Goal: Information Seeking & Learning: Learn about a topic

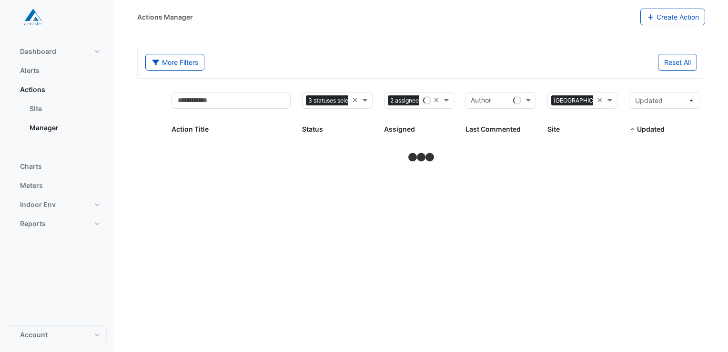
select select "**"
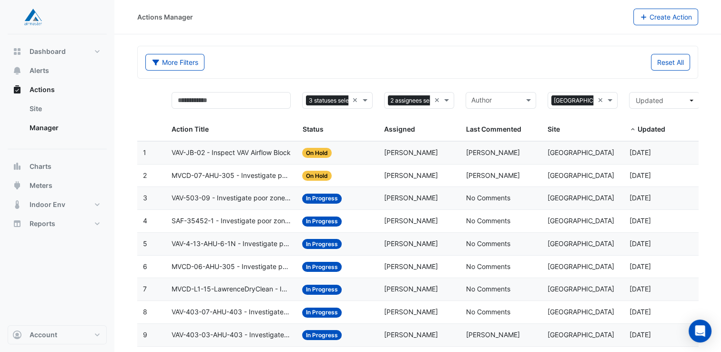
click at [254, 173] on span "MVCD-07-AHU-305 - Investigate poor zone temp" at bounding box center [231, 175] width 119 height 11
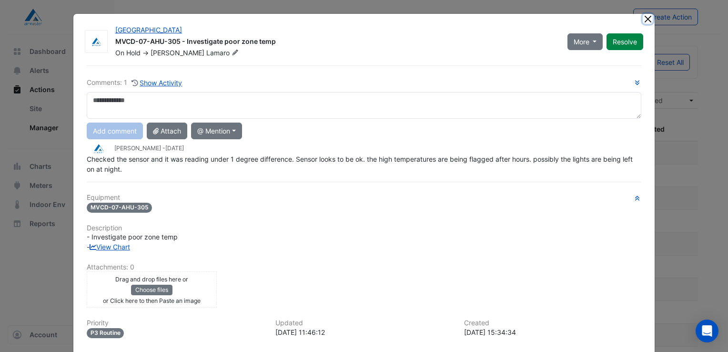
click at [644, 19] on button "Close" at bounding box center [648, 19] width 10 height 10
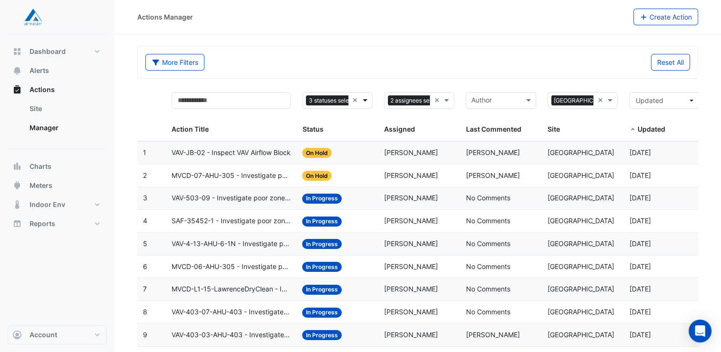
click at [366, 101] on span at bounding box center [366, 100] width 12 height 11
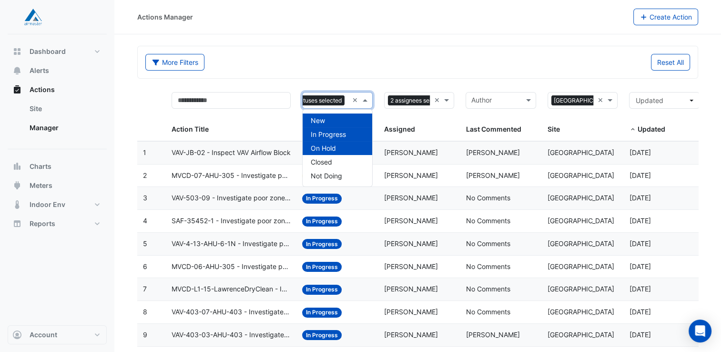
click at [323, 144] on span "On Hold" at bounding box center [322, 148] width 25 height 8
click at [325, 136] on span "In Progress" at bounding box center [327, 134] width 35 height 8
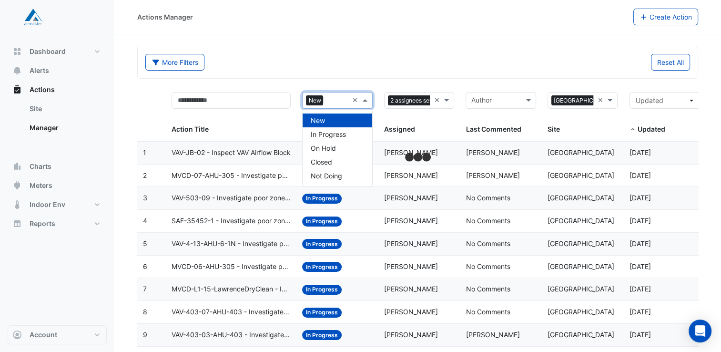
click at [364, 97] on span at bounding box center [366, 100] width 12 height 11
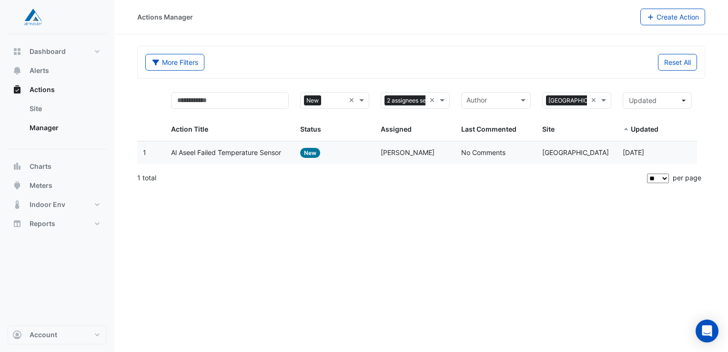
click at [252, 152] on span "Al Aseel Failed Temperature Sensor" at bounding box center [226, 152] width 110 height 11
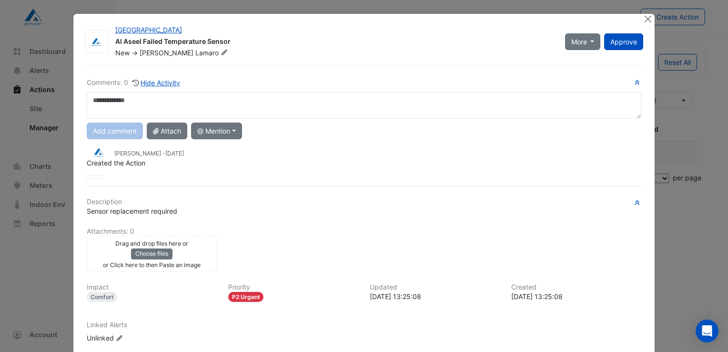
click at [181, 171] on div "Dane Lamaro - 4 months and 28 days ago Created the Action" at bounding box center [364, 160] width 555 height 35
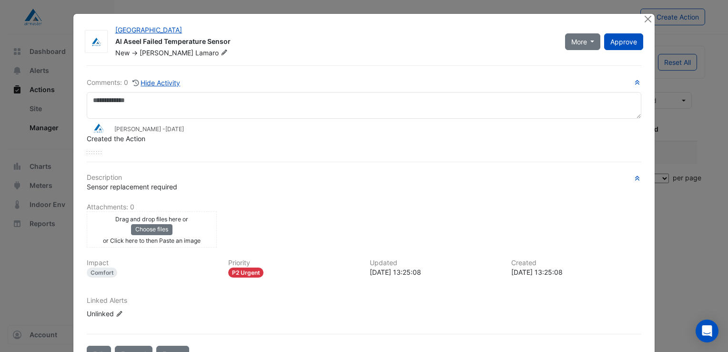
click at [181, 171] on div "Comments: 0 Hide Activity Dane Lamaro - 4 months and 28 days ago Created the Ac…" at bounding box center [364, 213] width 566 height 297
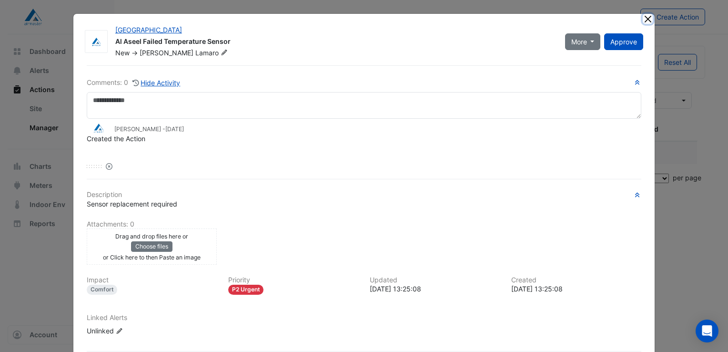
click at [646, 17] on button "Close" at bounding box center [648, 19] width 10 height 10
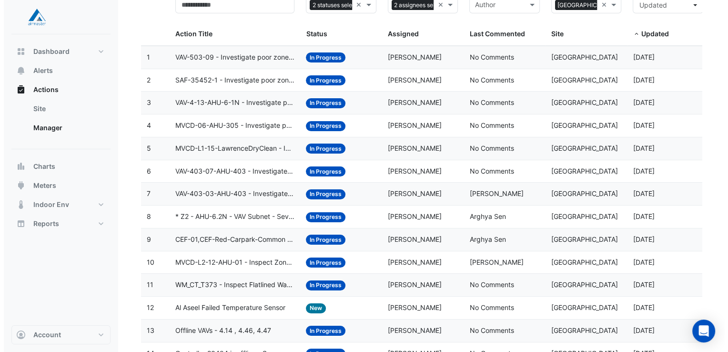
scroll to position [143, 0]
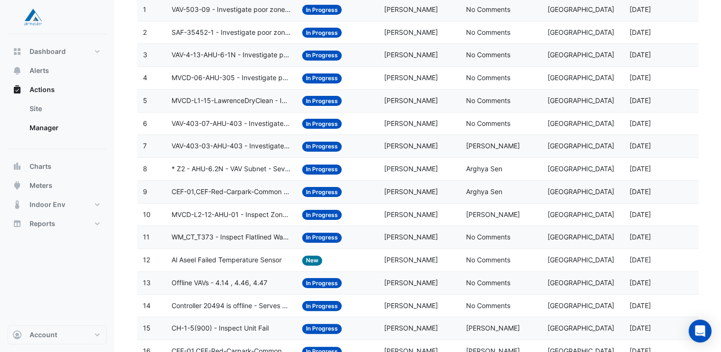
click at [197, 256] on span "Al Aseel Failed Temperature Sensor" at bounding box center [227, 259] width 110 height 11
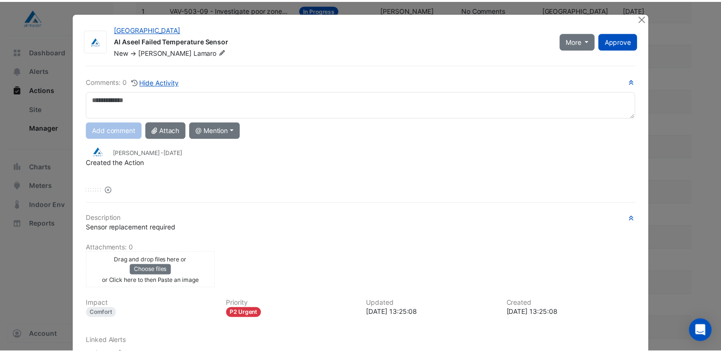
scroll to position [0, 0]
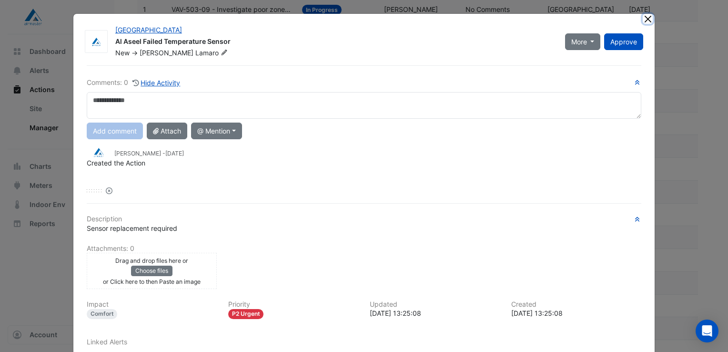
click at [647, 22] on button "Close" at bounding box center [648, 19] width 10 height 10
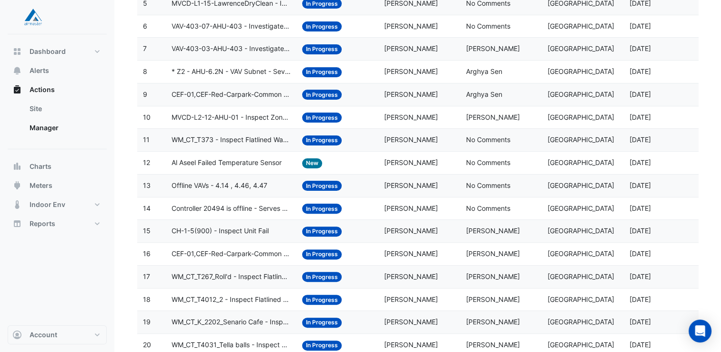
scroll to position [268, 0]
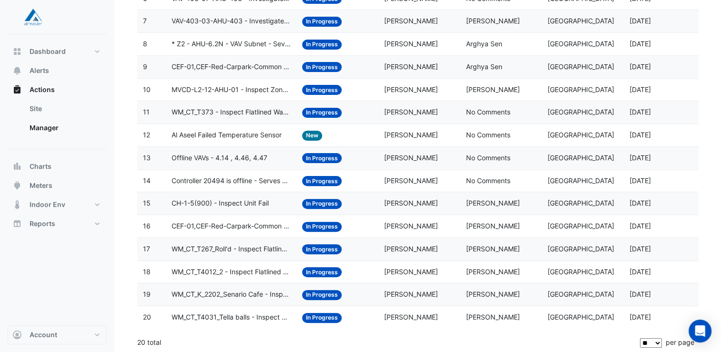
click at [654, 340] on select "** ** ** ***" at bounding box center [651, 343] width 22 height 10
click at [559, 334] on div "20 total" at bounding box center [387, 342] width 501 height 24
click at [235, 315] on span "WM_CT_T4031_Tella balls - Inspect Flatlined Water Sub-Meter" at bounding box center [231, 317] width 119 height 11
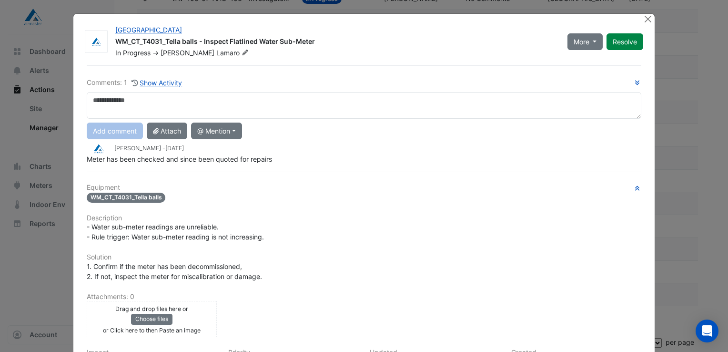
click at [231, 151] on div "Dane Lamaro - 1 month and 28 days ago" at bounding box center [364, 148] width 555 height 11
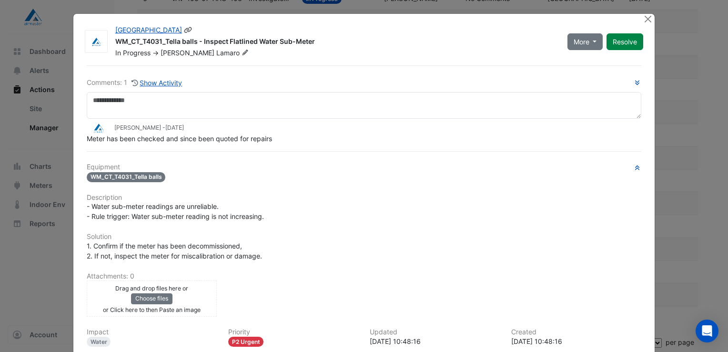
drag, startPoint x: 311, startPoint y: 43, endPoint x: 114, endPoint y: 42, distance: 196.3
click at [115, 42] on div "WM_CT_T4031_Tella balls - Inspect Flatlined Water Sub-Meter" at bounding box center [335, 42] width 441 height 11
drag, startPoint x: 114, startPoint y: 42, endPoint x: 213, endPoint y: 31, distance: 98.7
click at [219, 27] on div "[GEOGRAPHIC_DATA]" at bounding box center [335, 30] width 441 height 11
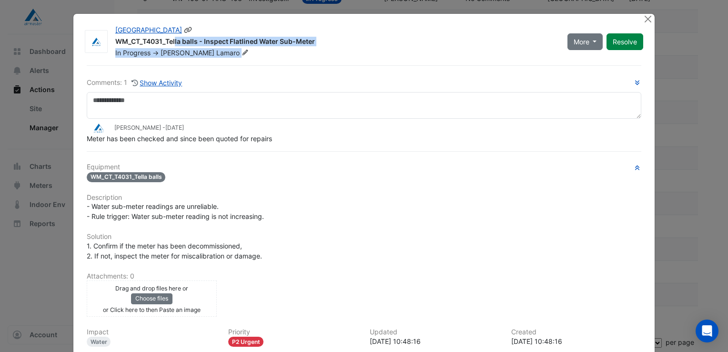
drag, startPoint x: 113, startPoint y: 41, endPoint x: 248, endPoint y: 49, distance: 135.1
click at [248, 49] on div "Castle Towers WM_CT_T4031_Tella balls - Inspect Flatlined Water Sub-Meter In Pr…" at bounding box center [336, 41] width 452 height 32
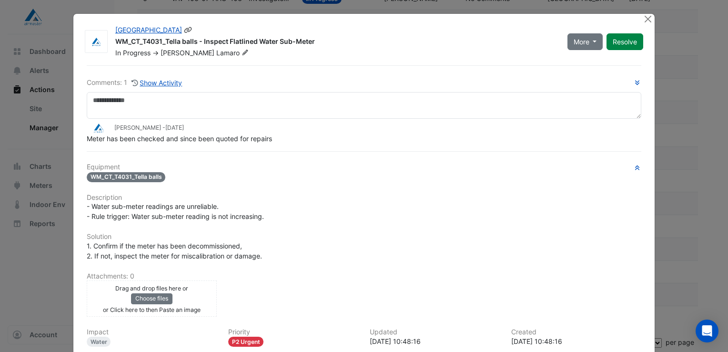
drag, startPoint x: 248, startPoint y: 49, endPoint x: 312, endPoint y: 71, distance: 67.2
click at [312, 71] on div "Comments: 1 Show Activity Dane Lamaro - 1 month and 28 days ago Meter has been …" at bounding box center [364, 248] width 566 height 366
drag, startPoint x: 83, startPoint y: 135, endPoint x: 275, endPoint y: 144, distance: 192.2
click at [275, 144] on div "Comments: 1 Show Activity Dane Lamaro - 1 month and 28 days ago Meter has been …" at bounding box center [364, 248] width 566 height 366
drag, startPoint x: 275, startPoint y: 144, endPoint x: 238, endPoint y: 185, distance: 55.6
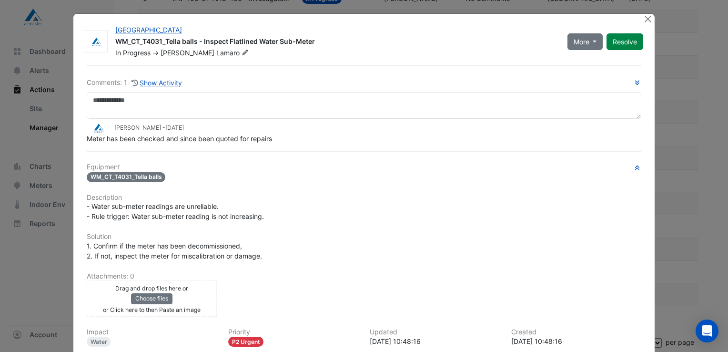
click at [238, 186] on div "Equipment WM_CT_T4031_Tella balls Description - Water sub-meter readings are un…" at bounding box center [364, 279] width 555 height 232
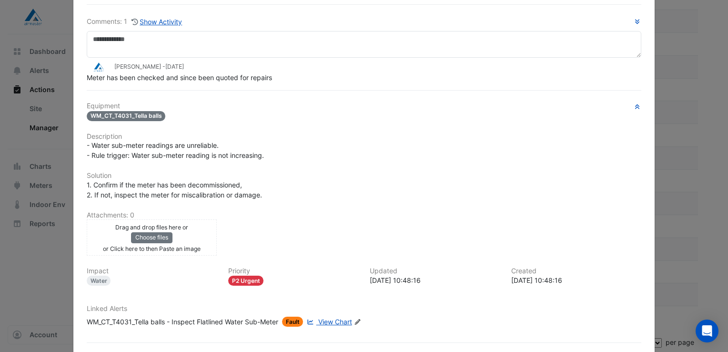
scroll to position [97, 0]
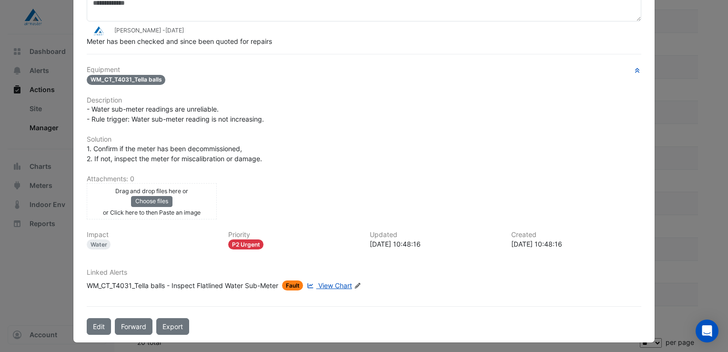
click at [331, 285] on span "View Chart" at bounding box center [335, 285] width 34 height 8
click at [675, 47] on ngb-modal-window "Castle Towers WM_CT_T4031_Tella balls - Inspect Flatlined Water Sub-Meter In Pr…" at bounding box center [364, 176] width 728 height 352
click at [44, 146] on ngb-modal-window "Castle Towers WM_CT_T4031_Tella balls - Inspect Flatlined Water Sub-Meter In Pr…" at bounding box center [364, 176] width 728 height 352
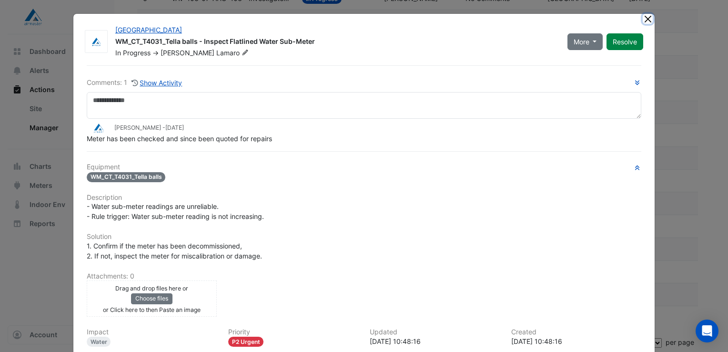
click at [646, 16] on button "Close" at bounding box center [648, 19] width 10 height 10
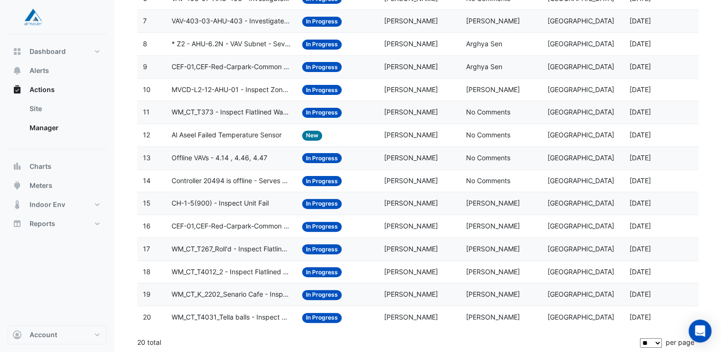
click at [262, 126] on datatable-body-cell "Action Title: Al Aseel Failed Temperature Sensor" at bounding box center [231, 135] width 131 height 22
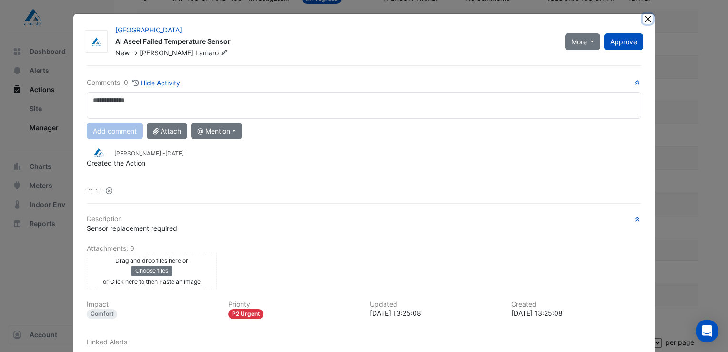
click at [645, 19] on button "Close" at bounding box center [648, 19] width 10 height 10
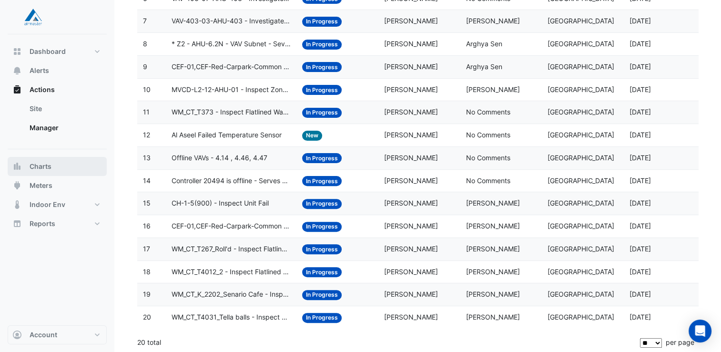
click at [45, 166] on span "Charts" at bounding box center [41, 167] width 22 height 10
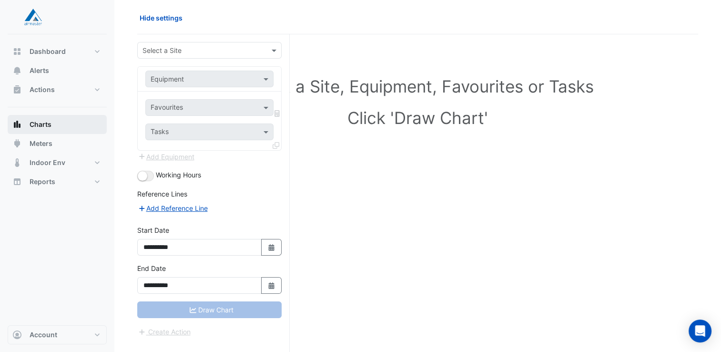
scroll to position [36, 0]
click at [258, 51] on div at bounding box center [209, 50] width 143 height 11
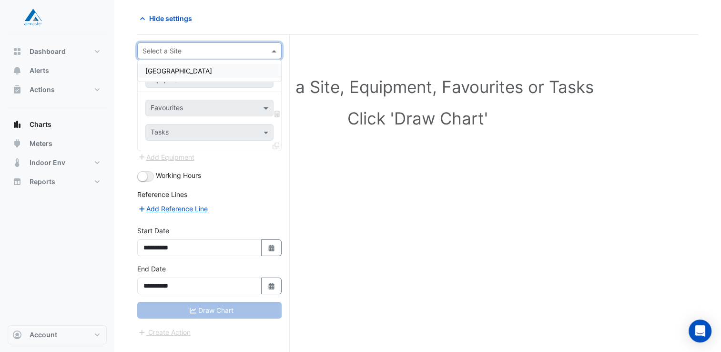
click at [242, 68] on div "[GEOGRAPHIC_DATA]" at bounding box center [209, 71] width 143 height 14
click at [184, 75] on input "text" at bounding box center [200, 80] width 99 height 10
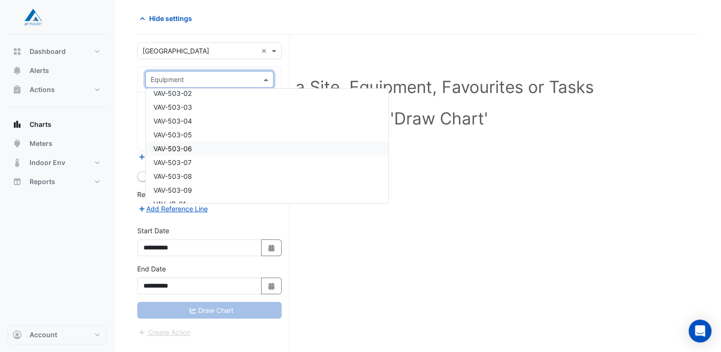
scroll to position [7815, 0]
click at [186, 132] on span "VAV-503-09" at bounding box center [172, 134] width 39 height 8
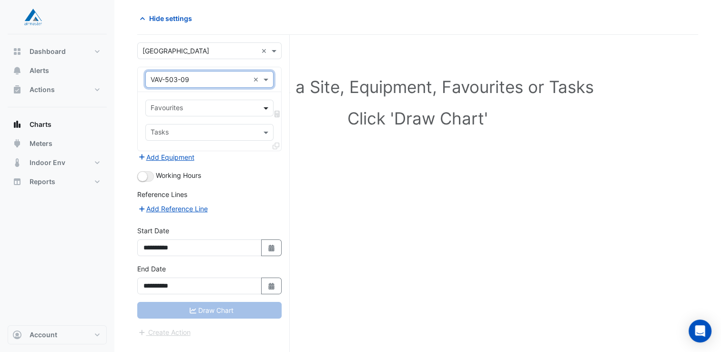
click at [264, 110] on span at bounding box center [267, 108] width 12 height 10
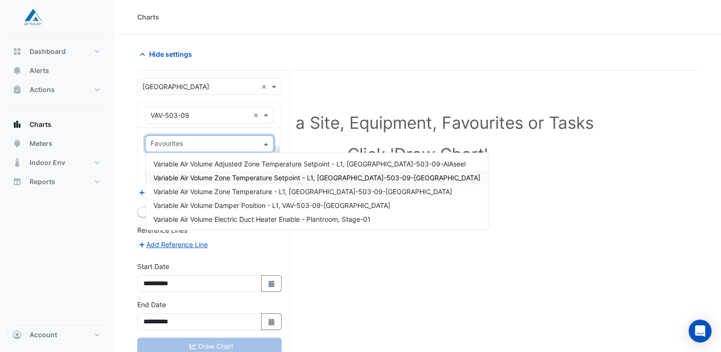
scroll to position [36, 0]
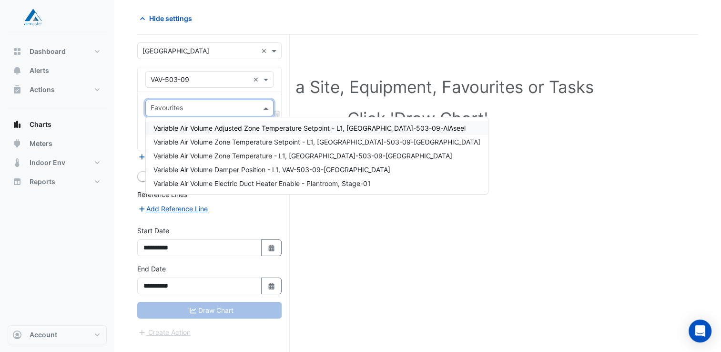
click at [257, 106] on input "text" at bounding box center [204, 109] width 107 height 10
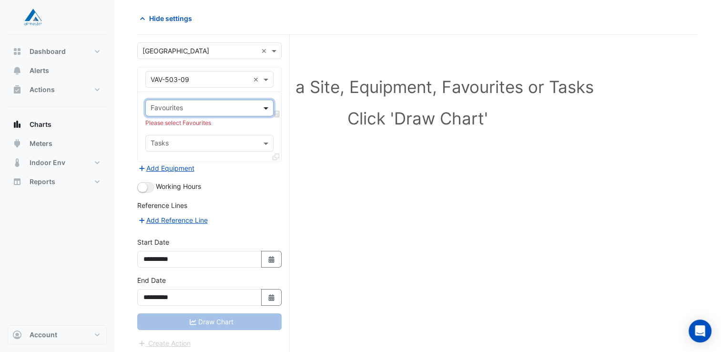
click at [267, 109] on span at bounding box center [267, 108] width 12 height 10
click at [264, 141] on span at bounding box center [267, 143] width 12 height 10
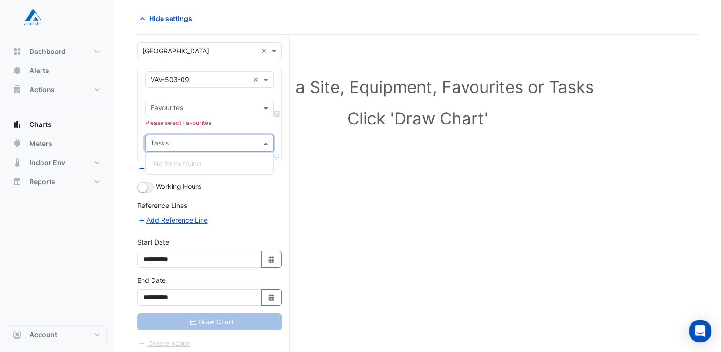
click at [265, 141] on span at bounding box center [267, 143] width 12 height 10
click at [265, 109] on span at bounding box center [267, 108] width 12 height 10
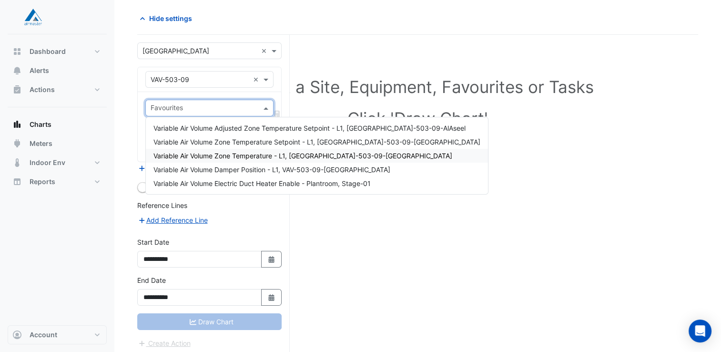
click at [301, 158] on span "Variable Air Volume Zone Temperature - L1, [GEOGRAPHIC_DATA]-503-09-[GEOGRAPHIC…" at bounding box center [302, 156] width 299 height 8
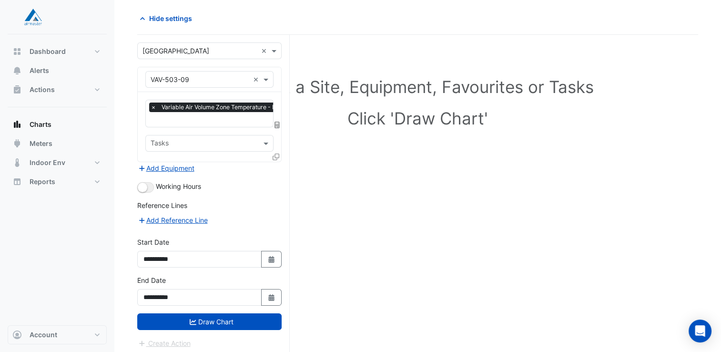
click at [267, 178] on form "**********" at bounding box center [209, 195] width 144 height 306
click at [271, 256] on icon "button" at bounding box center [271, 259] width 6 height 7
select select "*"
select select "****"
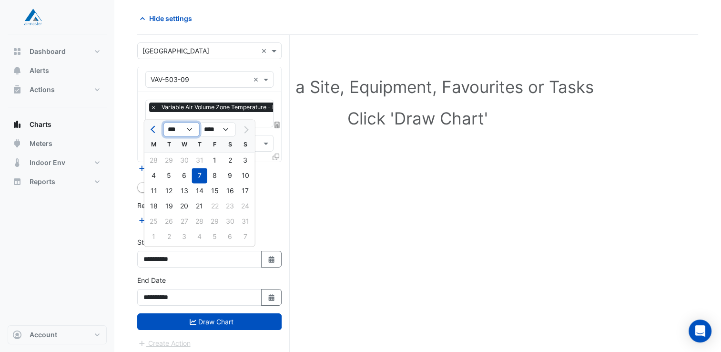
click at [191, 131] on select "*** *** *** *** *** *** *** ***" at bounding box center [181, 129] width 36 height 14
select select "*"
click at [163, 122] on select "*** *** *** *** *** *** *** ***" at bounding box center [181, 129] width 36 height 14
click at [262, 169] on div "Add Equipment" at bounding box center [209, 167] width 144 height 11
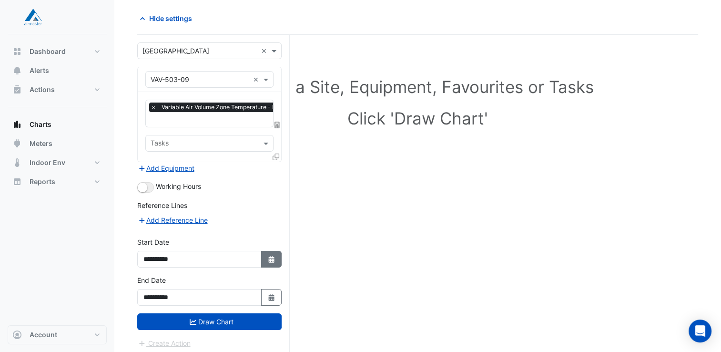
click at [275, 253] on button "Select Date" at bounding box center [271, 259] width 21 height 17
select select "*"
select select "****"
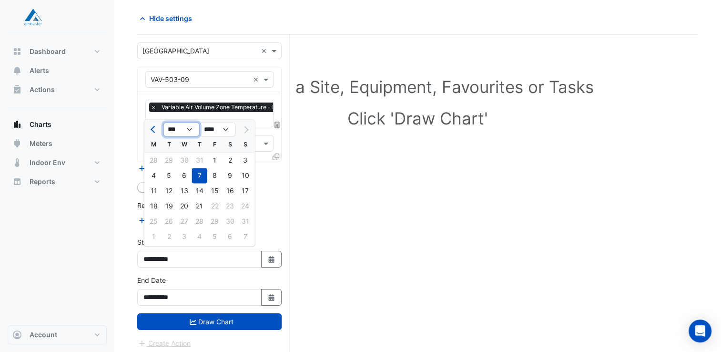
click at [182, 130] on select "*** *** *** *** *** *** *** ***" at bounding box center [181, 129] width 36 height 14
select select "*"
click at [163, 122] on select "*** *** *** *** *** *** *** ***" at bounding box center [181, 129] width 36 height 14
drag, startPoint x: 181, startPoint y: 162, endPoint x: 184, endPoint y: 174, distance: 12.7
click at [181, 162] on div "1" at bounding box center [184, 159] width 15 height 15
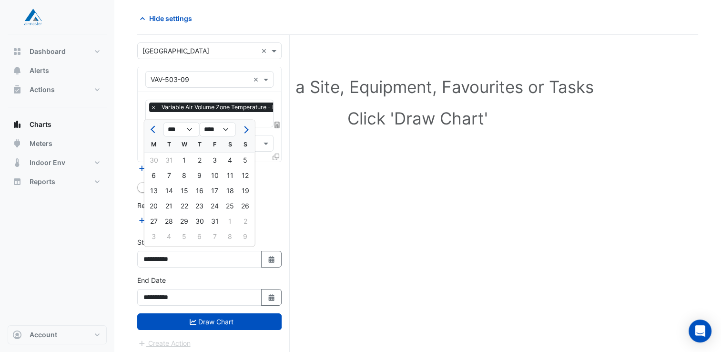
type input "**********"
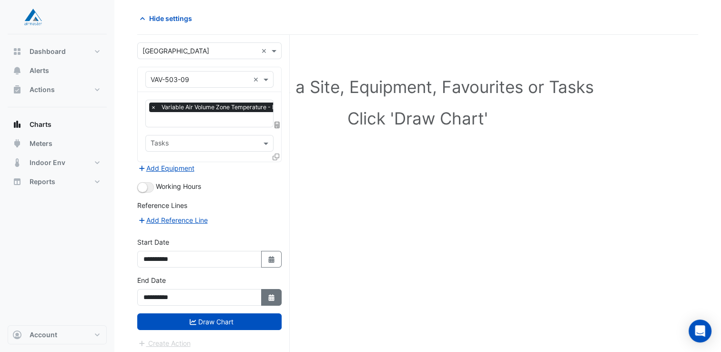
click at [272, 294] on icon "button" at bounding box center [271, 297] width 6 height 7
select select "*"
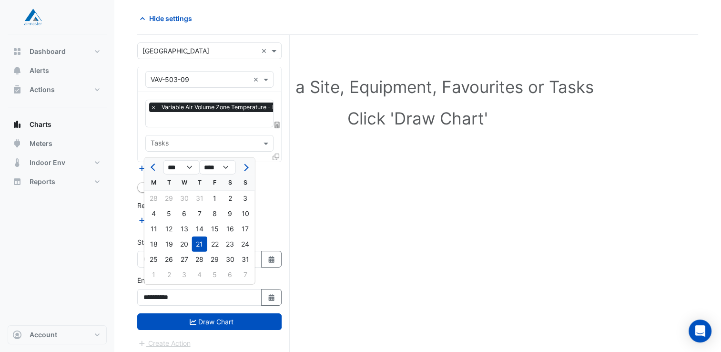
click at [199, 243] on div "21" at bounding box center [199, 243] width 15 height 15
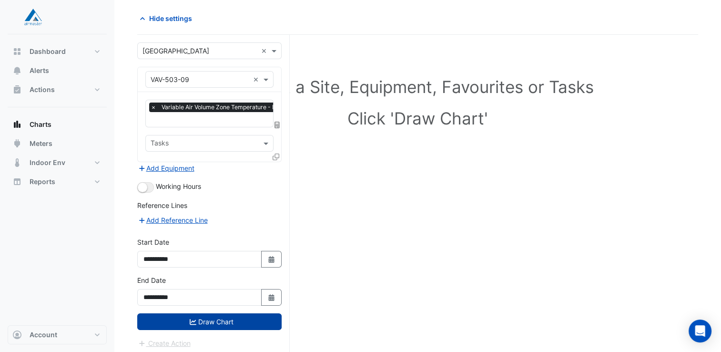
click at [214, 318] on button "Draw Chart" at bounding box center [209, 321] width 144 height 17
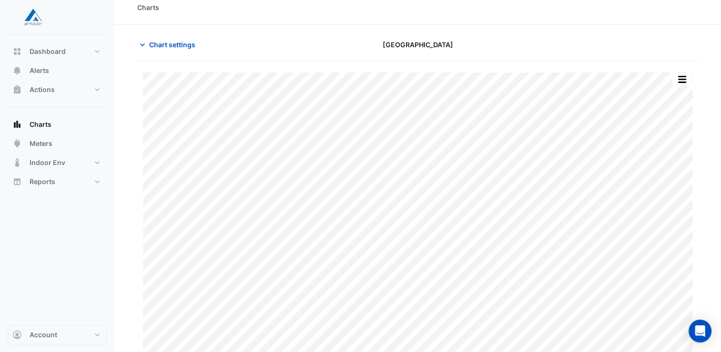
scroll to position [19, 0]
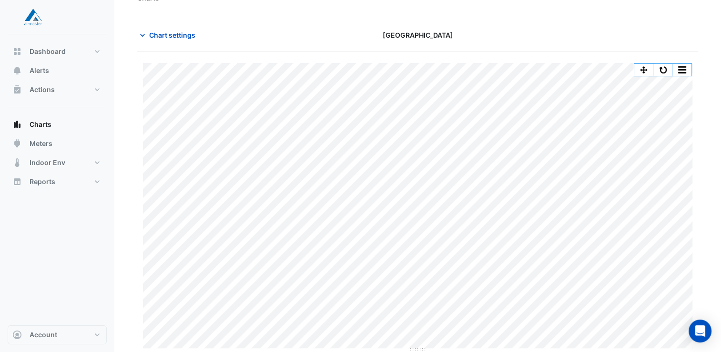
click at [721, 254] on html "Charts Chart settings Castle Towers Print Save as JPEG Save as PNG Pivot Data T…" at bounding box center [360, 167] width 721 height 372
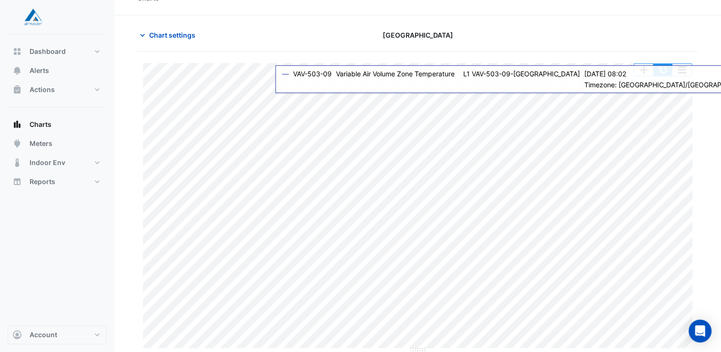
click at [659, 69] on button "button" at bounding box center [662, 70] width 19 height 12
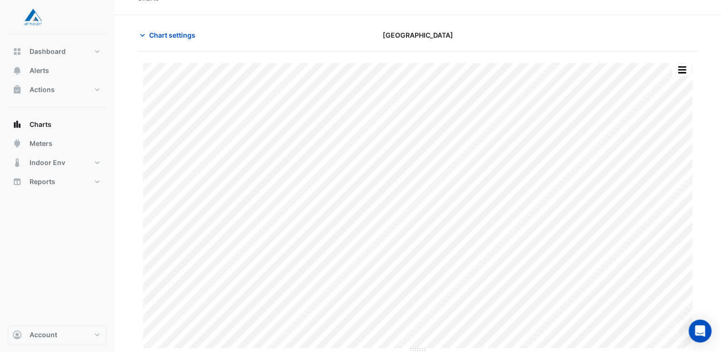
click at [721, 203] on html "Charts Chart settings Castle Towers Print Save as JPEG Save as PNG Pivot Data T…" at bounding box center [360, 167] width 721 height 372
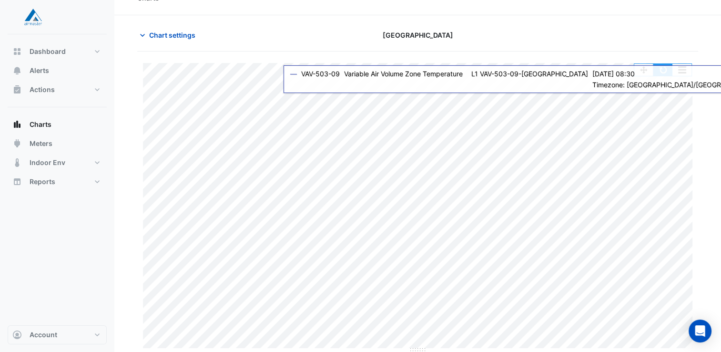
click at [665, 70] on button "button" at bounding box center [662, 70] width 19 height 12
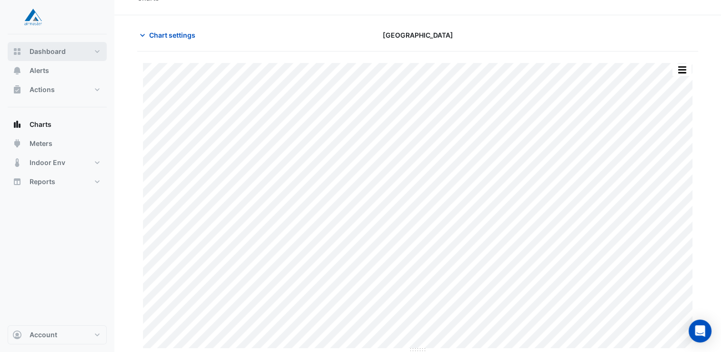
click at [51, 56] on span "Dashboard" at bounding box center [48, 52] width 36 height 10
select select "**"
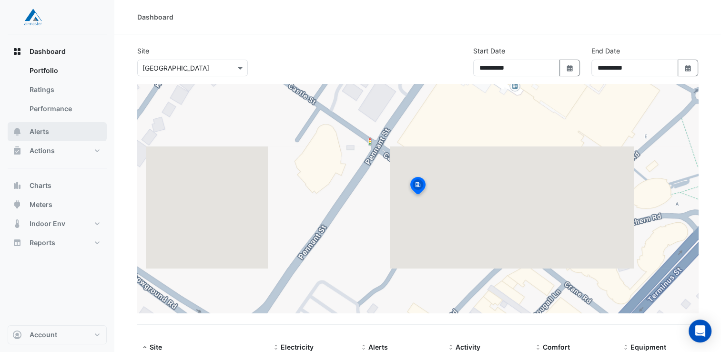
click at [48, 134] on span "Alerts" at bounding box center [40, 132] width 20 height 10
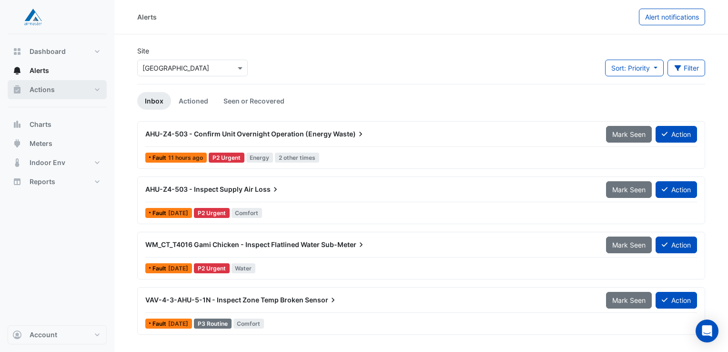
click at [76, 91] on button "Actions" at bounding box center [57, 89] width 99 height 19
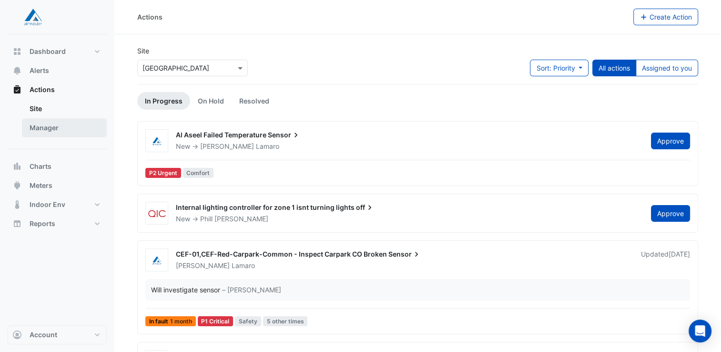
click at [63, 127] on link "Manager" at bounding box center [64, 127] width 85 height 19
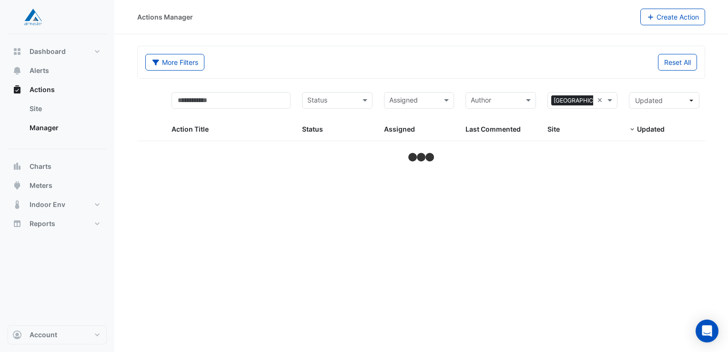
select select "**"
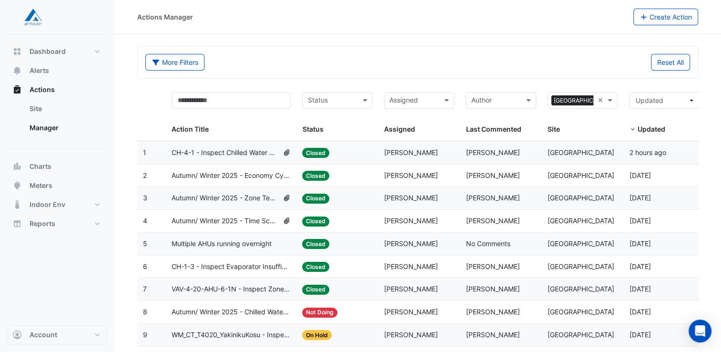
click at [427, 103] on input "text" at bounding box center [413, 101] width 49 height 11
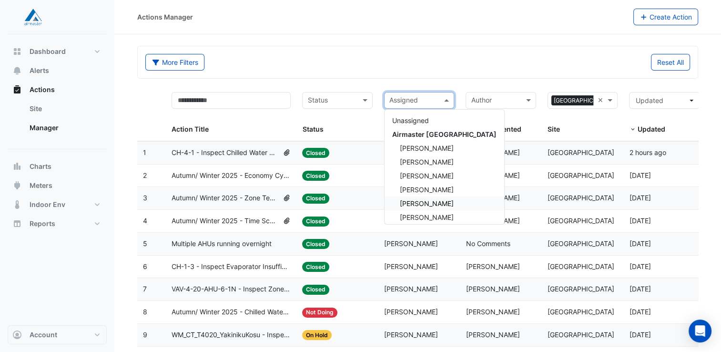
click at [418, 202] on span "Dane Lamaro" at bounding box center [427, 203] width 54 height 8
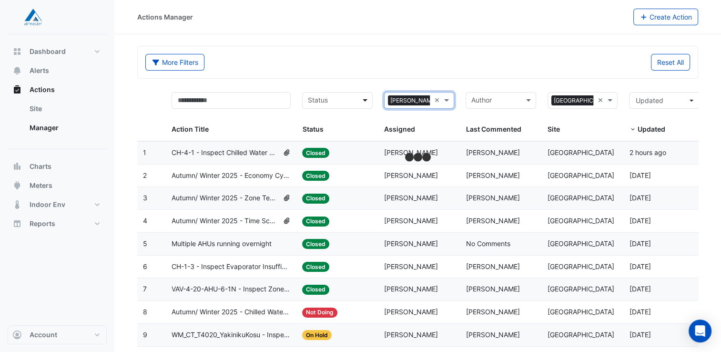
click at [367, 97] on span at bounding box center [366, 100] width 12 height 11
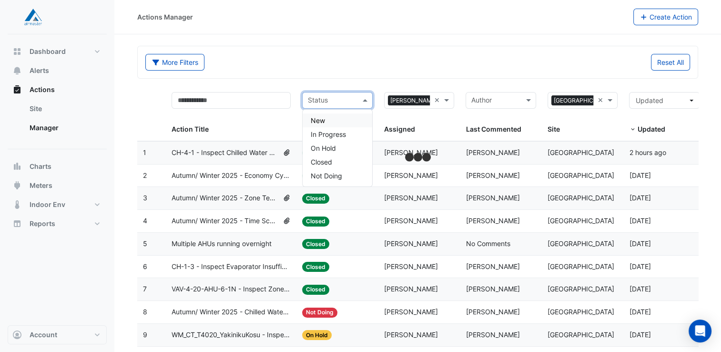
click at [318, 119] on span "New" at bounding box center [317, 120] width 14 height 8
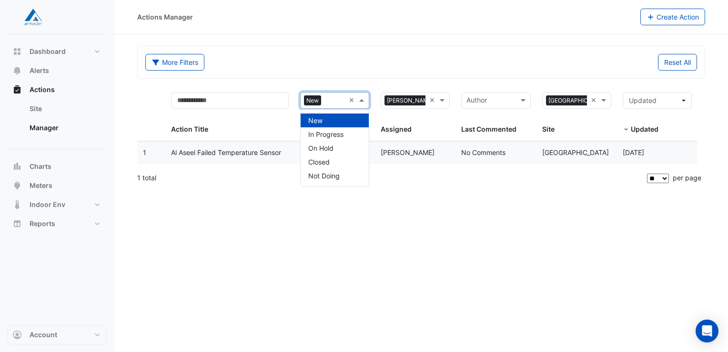
click at [364, 99] on span at bounding box center [363, 100] width 12 height 11
click at [325, 148] on span "On Hold" at bounding box center [320, 148] width 25 height 8
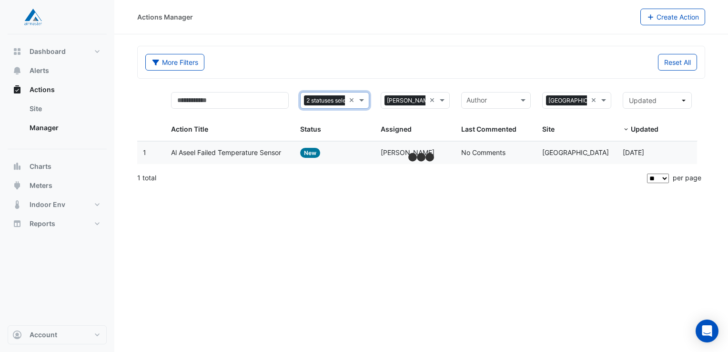
click at [328, 73] on div "More Filters Reset All" at bounding box center [421, 64] width 563 height 20
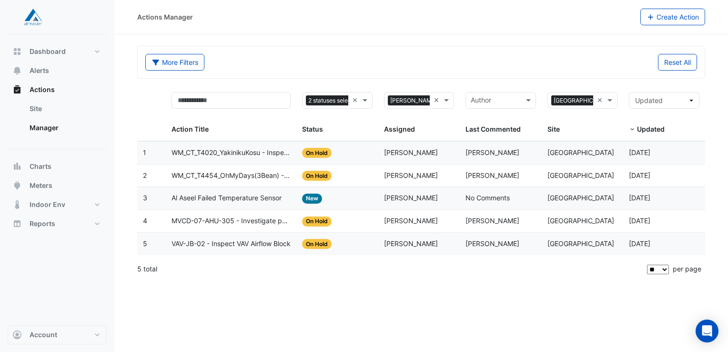
click at [253, 219] on span "MVCD-07-AHU-305 - Investigate poor zone temp" at bounding box center [231, 220] width 119 height 11
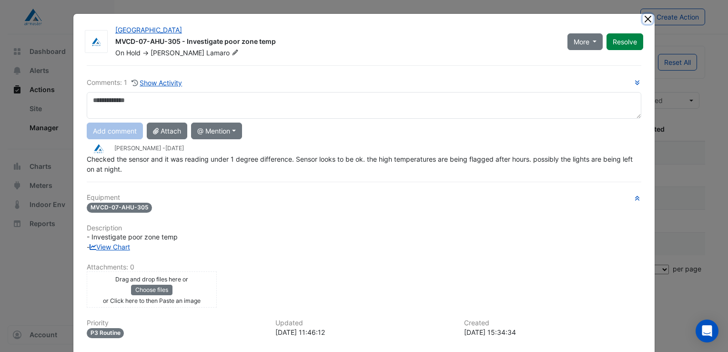
click at [644, 20] on button "Close" at bounding box center [648, 19] width 10 height 10
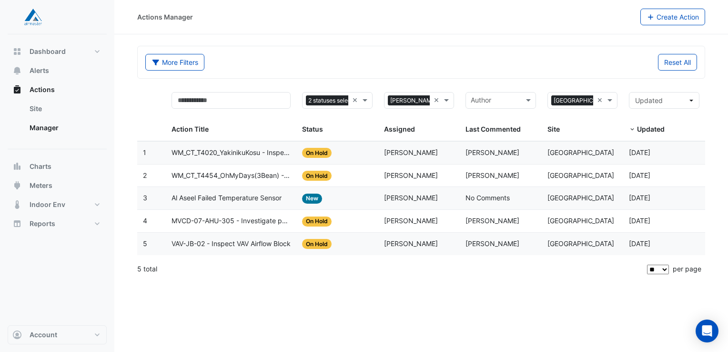
click at [271, 243] on span "VAV-JB-02 - Inspect VAV Airflow Block" at bounding box center [231, 243] width 119 height 11
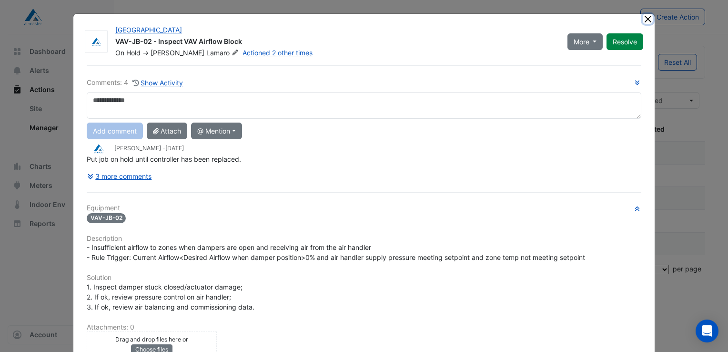
drag, startPoint x: 644, startPoint y: 18, endPoint x: 568, endPoint y: 2, distance: 78.3
click at [644, 18] on button "Close" at bounding box center [648, 19] width 10 height 10
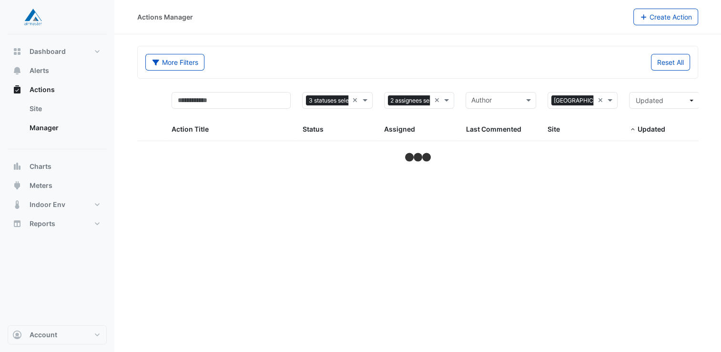
select select "**"
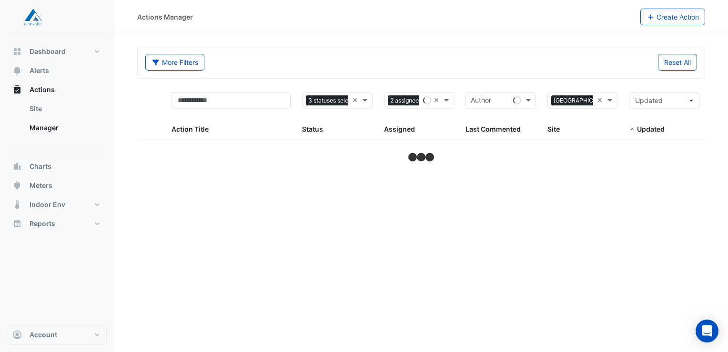
select select "**"
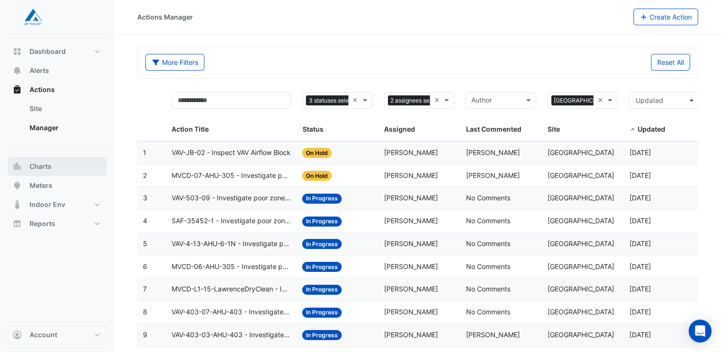
click at [39, 168] on span "Charts" at bounding box center [41, 167] width 22 height 10
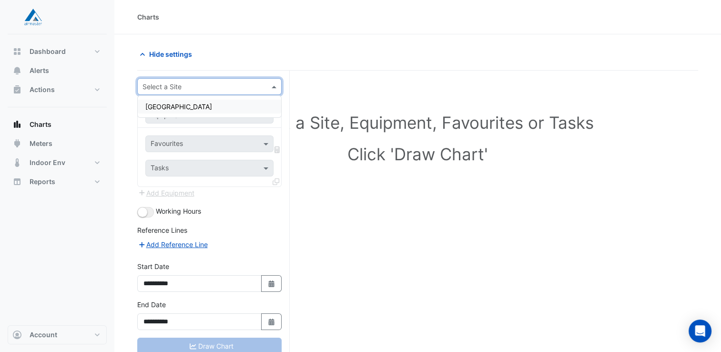
click at [242, 88] on input "text" at bounding box center [199, 87] width 115 height 10
click at [184, 112] on div "[GEOGRAPHIC_DATA]" at bounding box center [209, 107] width 143 height 14
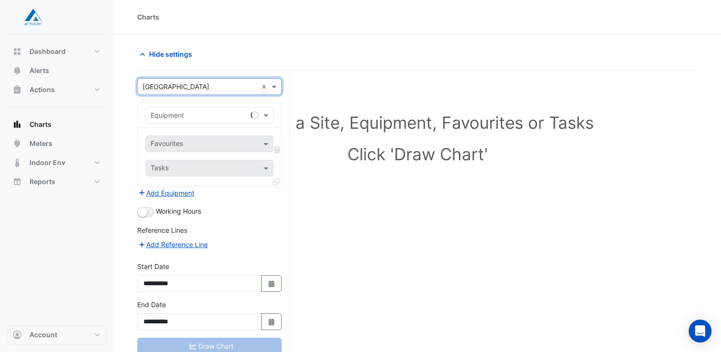
click at [203, 112] on input "text" at bounding box center [200, 116] width 99 height 10
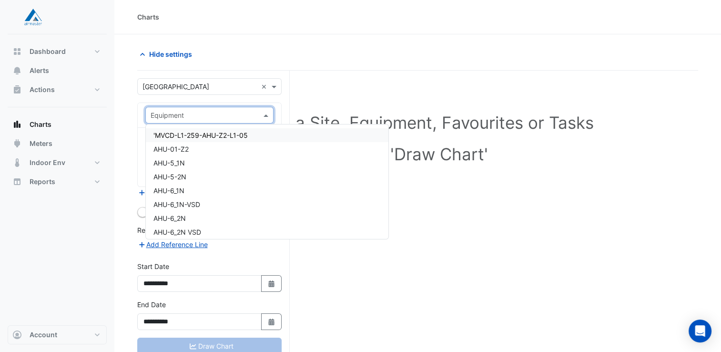
click at [215, 117] on input "text" at bounding box center [200, 116] width 99 height 10
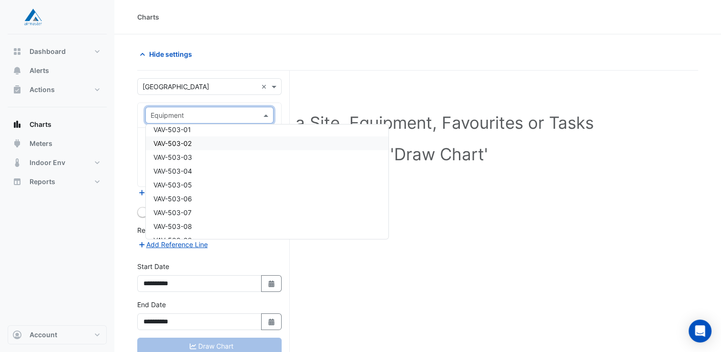
scroll to position [7767, 0]
click at [187, 214] on span "VAV-503-09" at bounding box center [172, 217] width 39 height 8
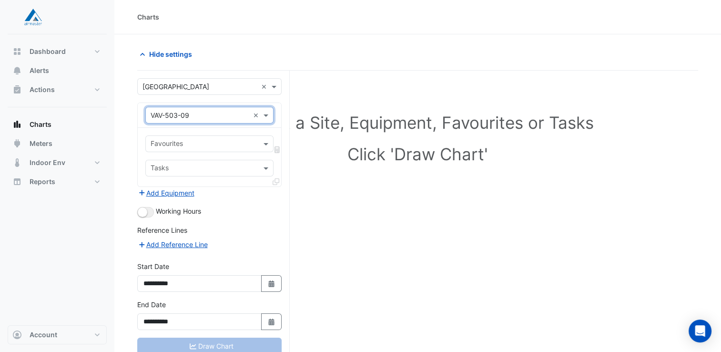
click at [202, 141] on input "text" at bounding box center [204, 145] width 107 height 10
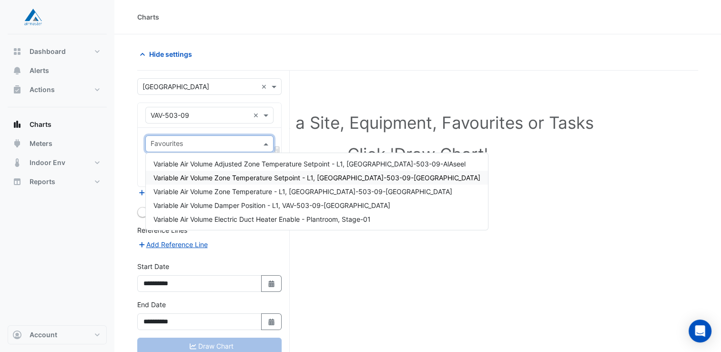
click at [206, 178] on span "Variable Air Volume Zone Temperature Setpoint - L1, VAV-503-09-AlAseel" at bounding box center [316, 177] width 327 height 8
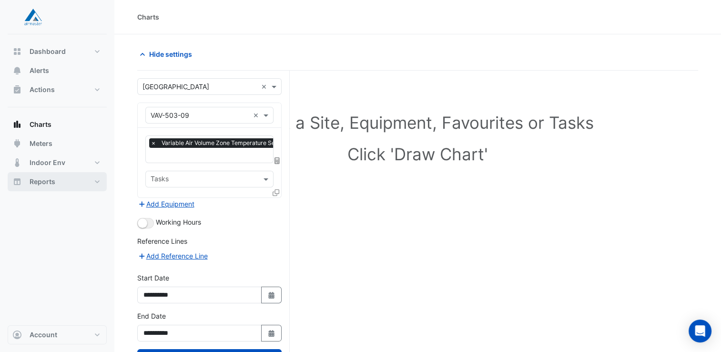
click at [105, 179] on button "Reports" at bounding box center [57, 181] width 99 height 19
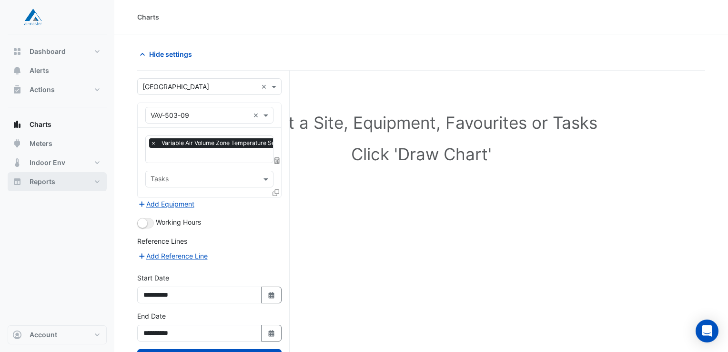
select select "**"
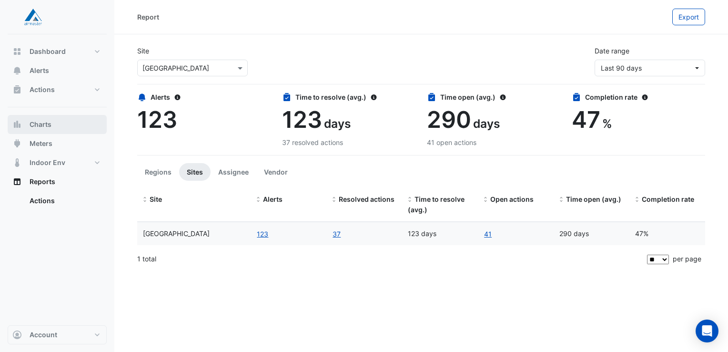
click at [41, 126] on span "Charts" at bounding box center [41, 125] width 22 height 10
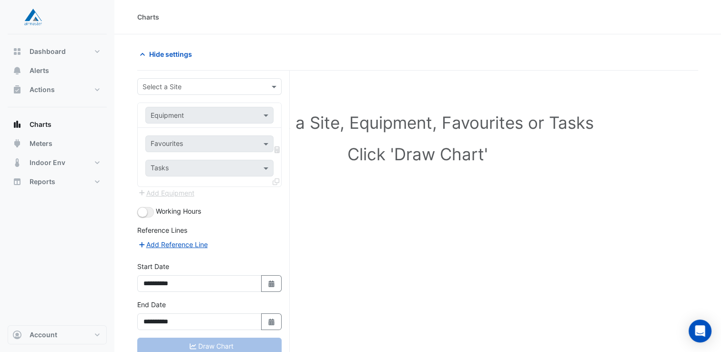
click at [234, 74] on div "**********" at bounding box center [213, 229] width 152 height 317
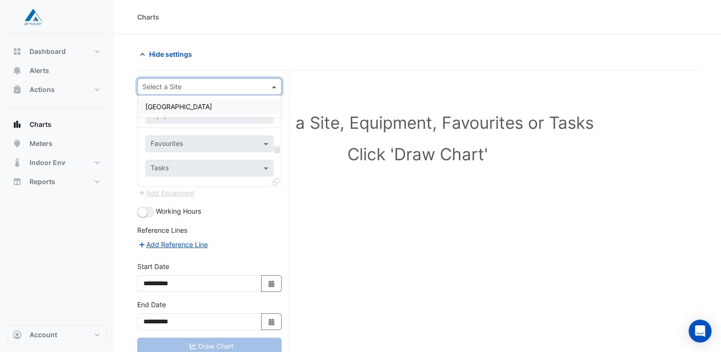
click at [234, 82] on input "text" at bounding box center [199, 87] width 115 height 10
click at [211, 108] on div "[GEOGRAPHIC_DATA]" at bounding box center [209, 107] width 143 height 14
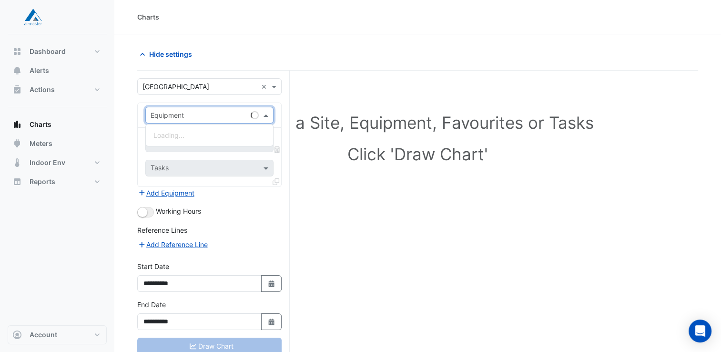
click at [183, 111] on input "text" at bounding box center [200, 116] width 99 height 10
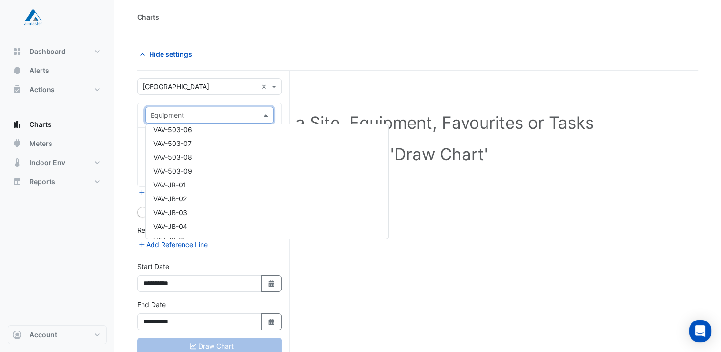
scroll to position [7815, 0]
click at [187, 165] on span "VAV-503-09" at bounding box center [172, 169] width 39 height 8
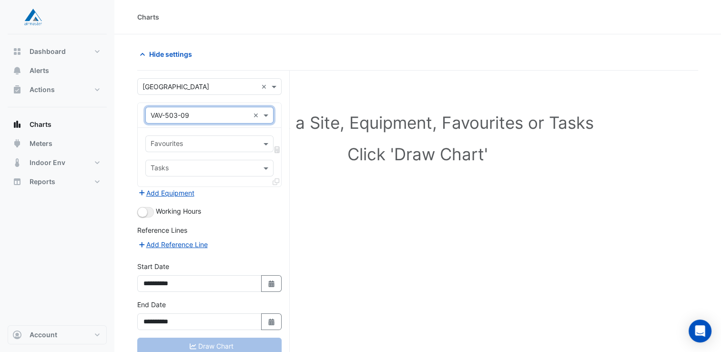
click at [203, 145] on input "text" at bounding box center [204, 145] width 107 height 10
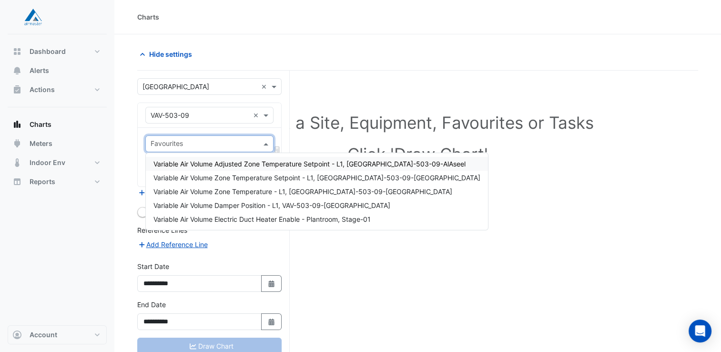
click at [249, 164] on span "Variable Air Volume Adjusted Zone Temperature Setpoint - L1, VAV-503-09-AlAseel" at bounding box center [309, 164] width 312 height 8
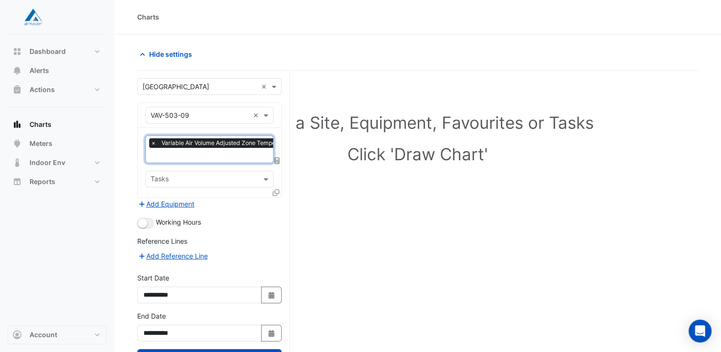
click at [243, 176] on input "text" at bounding box center [204, 180] width 107 height 10
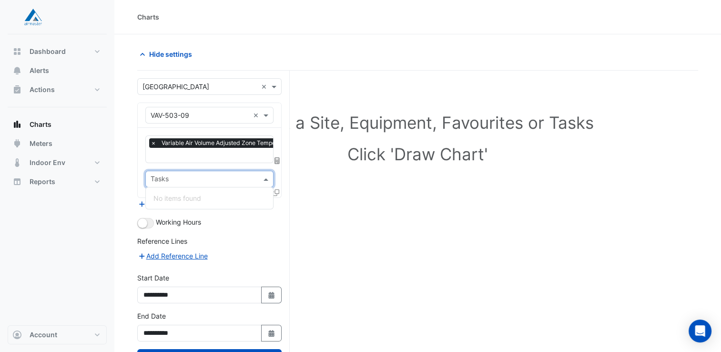
click at [245, 176] on input "text" at bounding box center [204, 180] width 107 height 10
click at [307, 172] on div "Select a Site, Equipment, Favourites or Tasks Click 'Draw Chart'" at bounding box center [417, 140] width 549 height 116
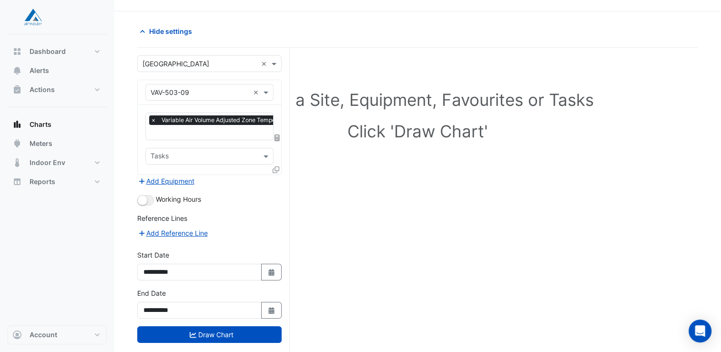
scroll to position [36, 0]
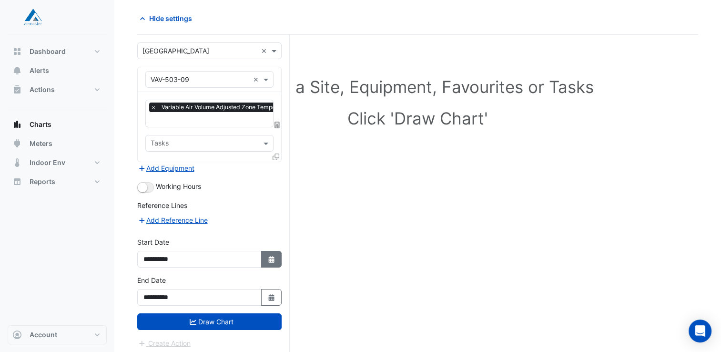
drag, startPoint x: 273, startPoint y: 258, endPoint x: 268, endPoint y: 256, distance: 5.3
click at [273, 258] on icon "button" at bounding box center [271, 259] width 6 height 7
select select "*"
select select "****"
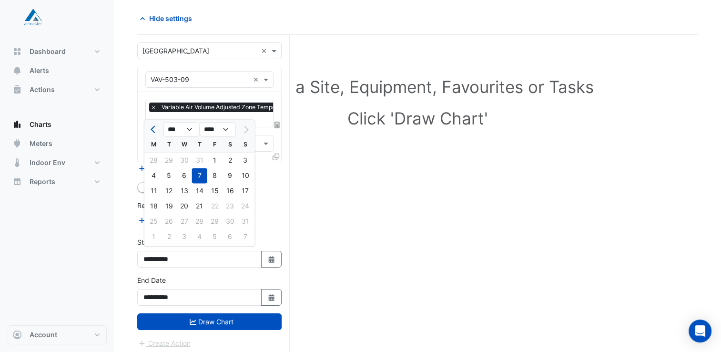
click at [156, 205] on div "18" at bounding box center [153, 205] width 15 height 15
type input "**********"
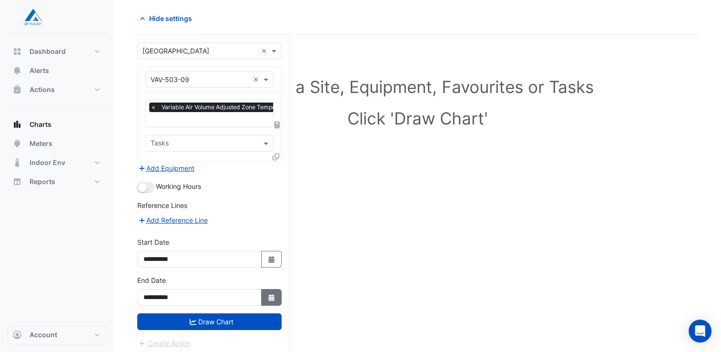
click at [273, 294] on icon "Select Date" at bounding box center [271, 297] width 9 height 7
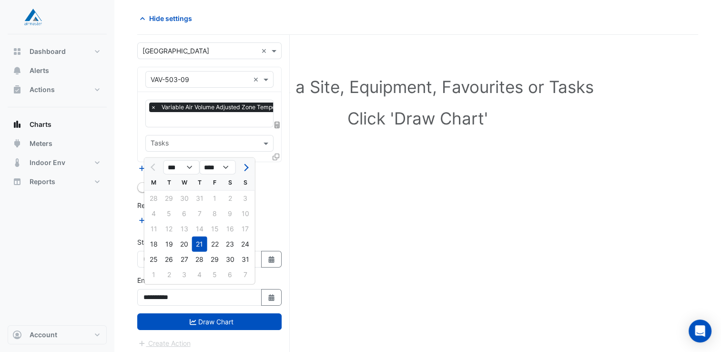
click at [195, 243] on div "21" at bounding box center [199, 243] width 15 height 15
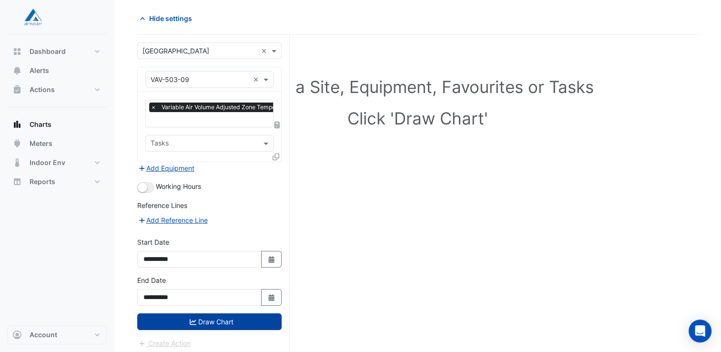
click at [212, 315] on button "Draw Chart" at bounding box center [209, 321] width 144 height 17
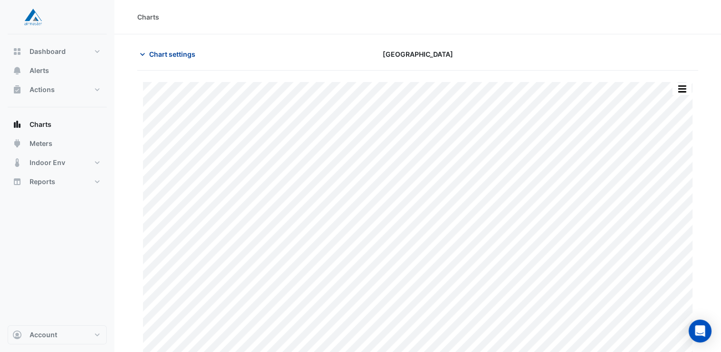
click at [162, 61] on button "Chart settings" at bounding box center [169, 54] width 64 height 17
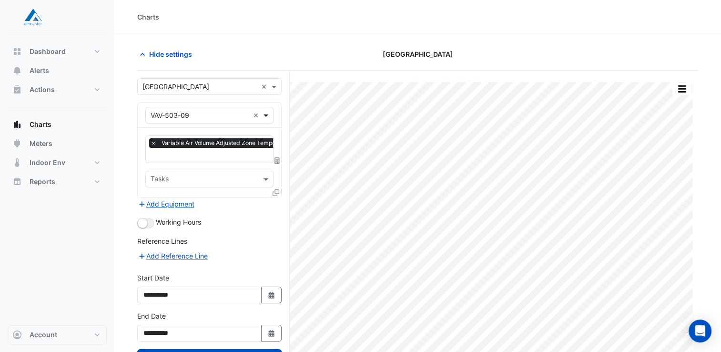
click at [265, 114] on span at bounding box center [267, 115] width 12 height 10
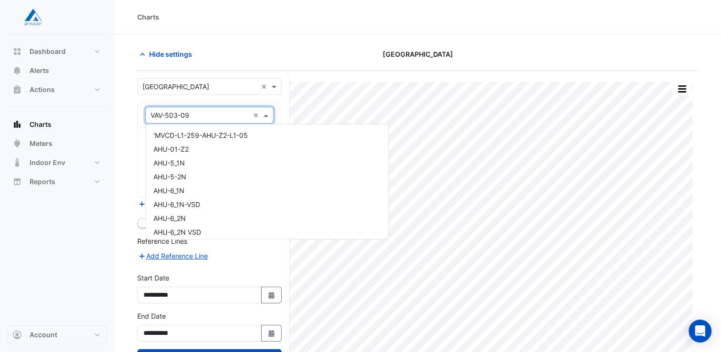
scroll to position [7853, 0]
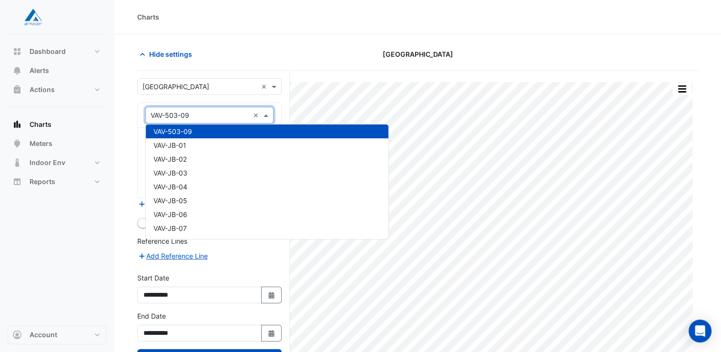
click at [265, 114] on span at bounding box center [267, 115] width 12 height 10
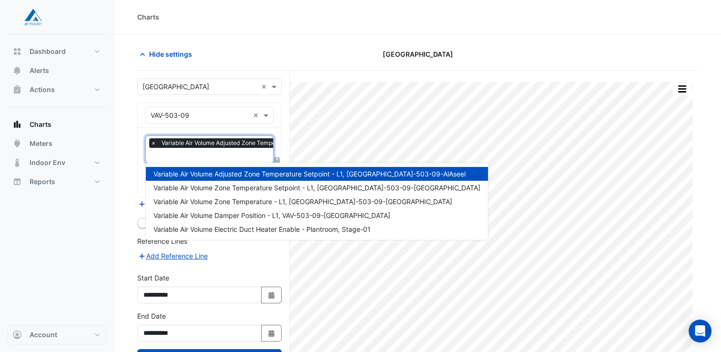
click at [264, 142] on span "Variable Air Volume Adjusted Zone Temperature Setpoint - L1, VAV-503-09-AlAseel" at bounding box center [298, 143] width 279 height 10
click at [240, 203] on span "Variable Air Volume Zone Temperature - L1, [GEOGRAPHIC_DATA]-503-09-[GEOGRAPHIC…" at bounding box center [302, 201] width 299 height 8
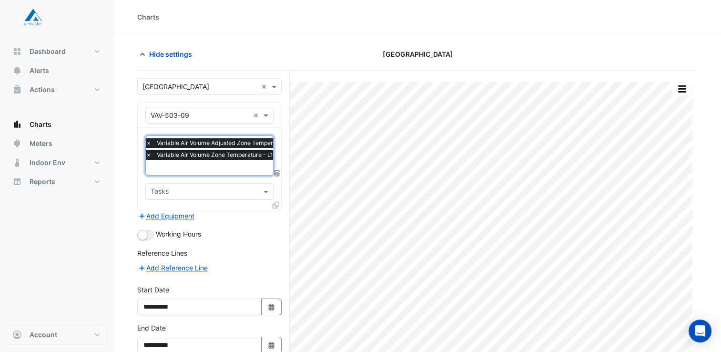
click at [148, 143] on span "×" at bounding box center [148, 143] width 9 height 10
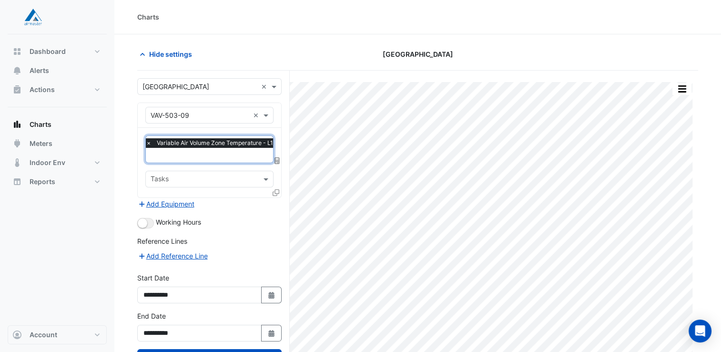
scroll to position [36, 0]
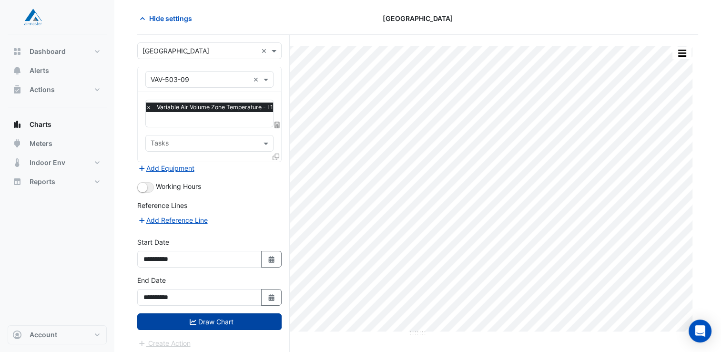
click at [235, 319] on button "Draw Chart" at bounding box center [209, 321] width 144 height 17
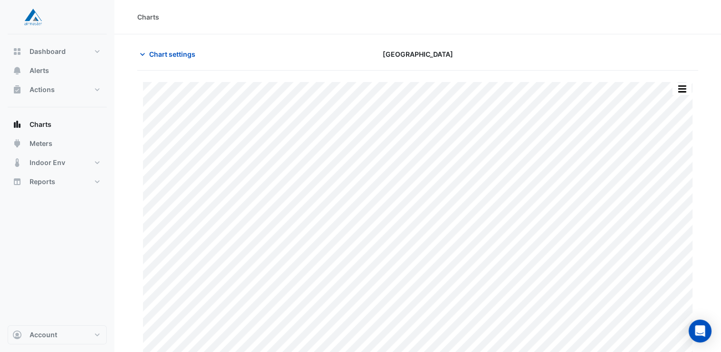
click at [83, 13] on div at bounding box center [57, 17] width 99 height 34
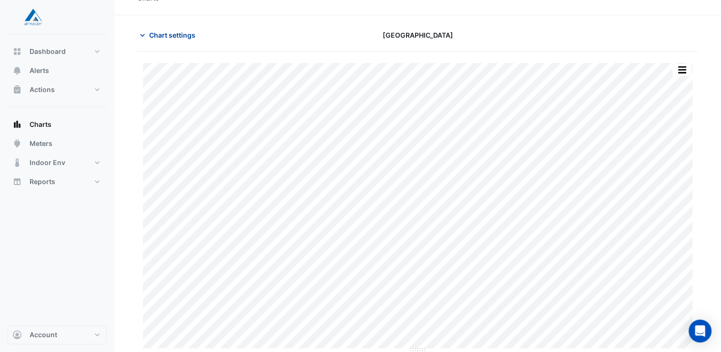
click at [162, 37] on span "Chart settings" at bounding box center [172, 35] width 46 height 10
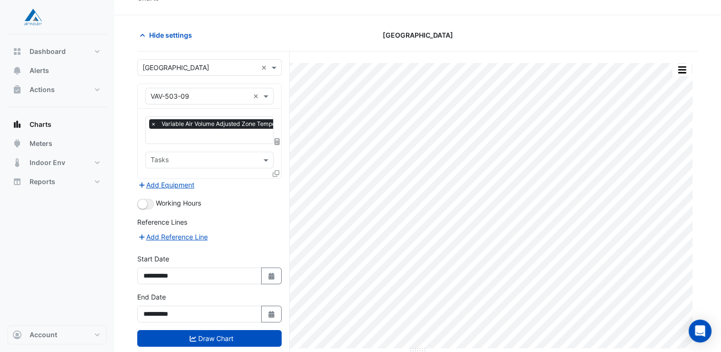
click at [226, 98] on input "text" at bounding box center [200, 96] width 99 height 10
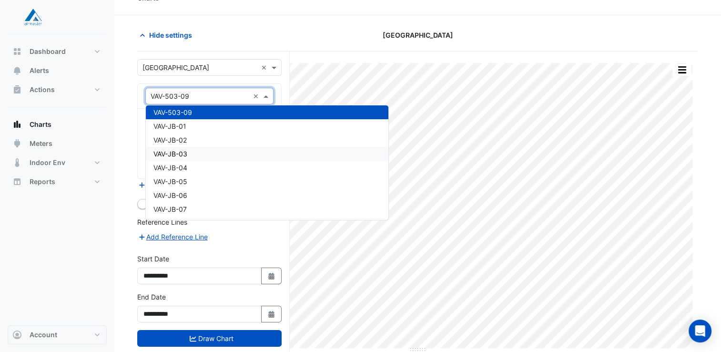
scroll to position [7805, 0]
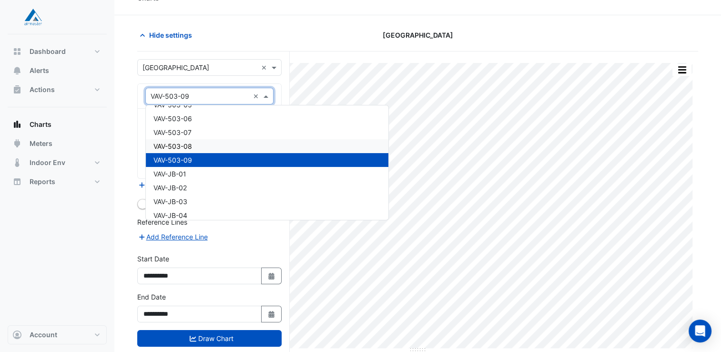
click at [194, 147] on div "VAV-503-08" at bounding box center [267, 146] width 243 height 14
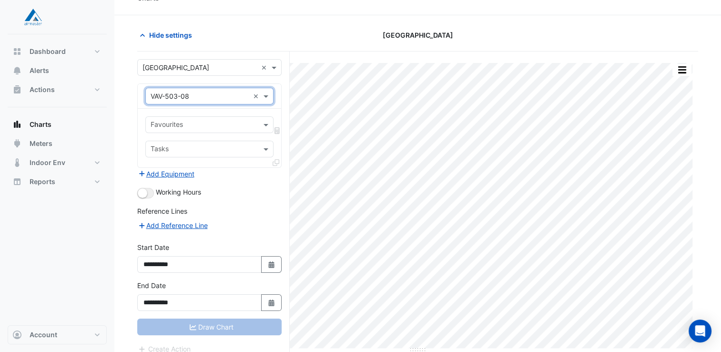
click at [208, 122] on input "text" at bounding box center [204, 126] width 107 height 10
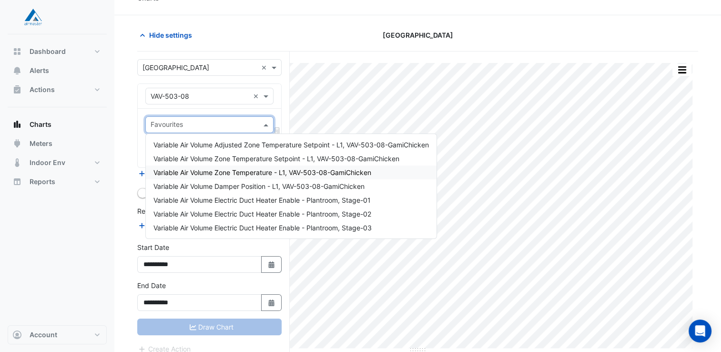
click at [227, 174] on span "Variable Air Volume Zone Temperature - L1, VAV-503-08-GamiChicken" at bounding box center [262, 172] width 218 height 8
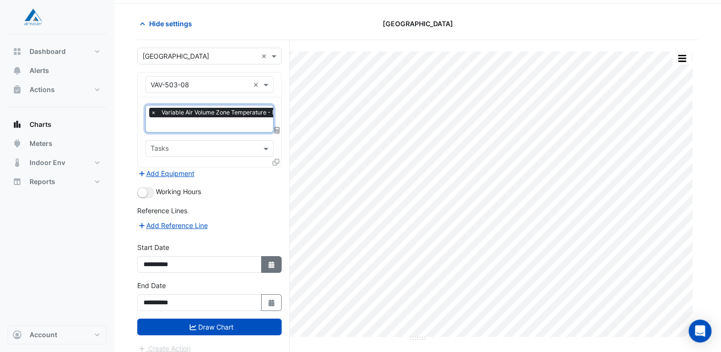
scroll to position [36, 0]
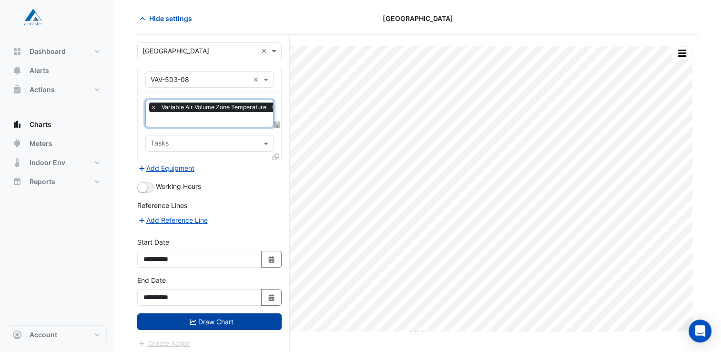
click at [231, 317] on button "Draw Chart" at bounding box center [209, 321] width 144 height 17
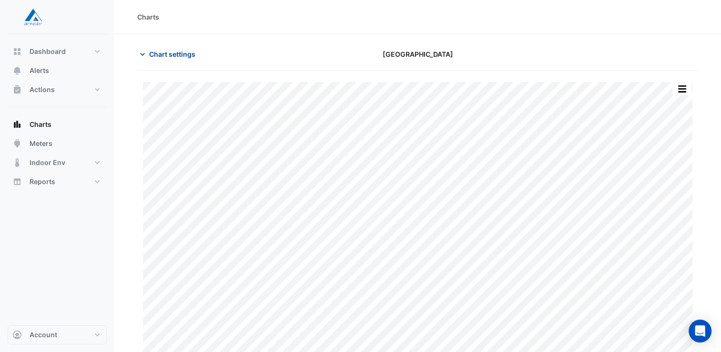
click at [178, 54] on span "Chart settings" at bounding box center [172, 54] width 46 height 10
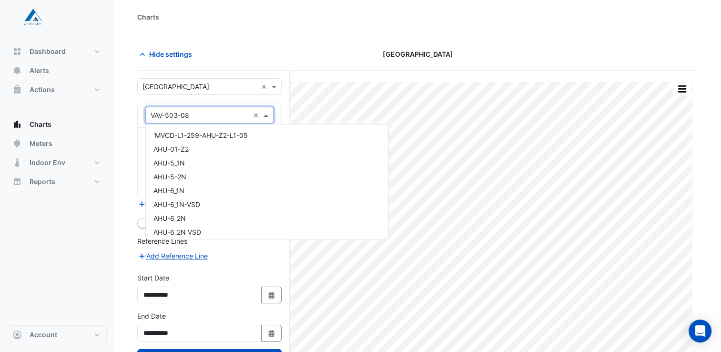
click at [218, 116] on input "text" at bounding box center [200, 116] width 99 height 10
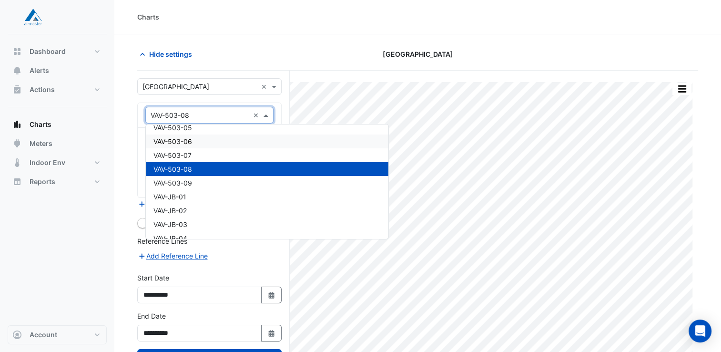
scroll to position [7791, 0]
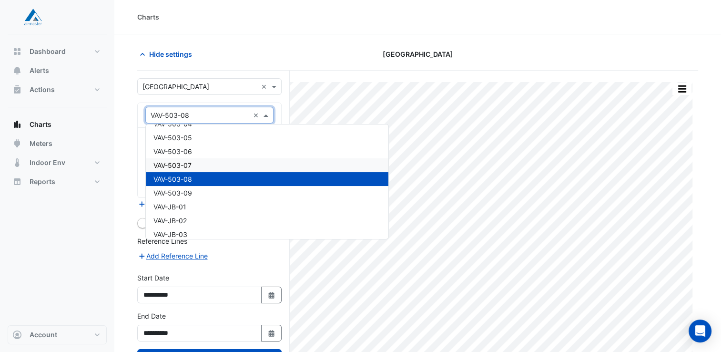
click at [196, 163] on div "VAV-503-07" at bounding box center [267, 165] width 243 height 14
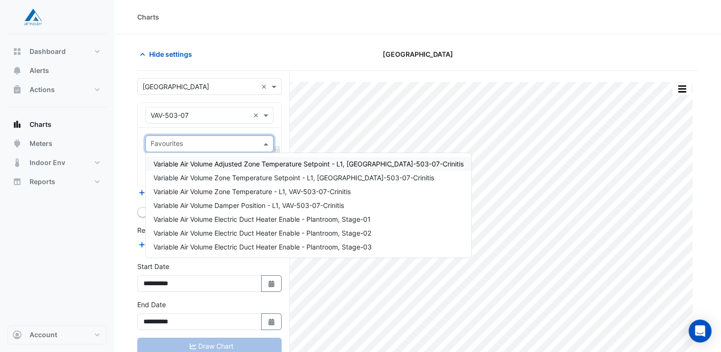
click at [203, 143] on input "text" at bounding box center [204, 145] width 107 height 10
click at [211, 189] on span "Variable Air Volume Zone Temperature - L1, VAV-503-07-Crinitis" at bounding box center [251, 191] width 197 height 8
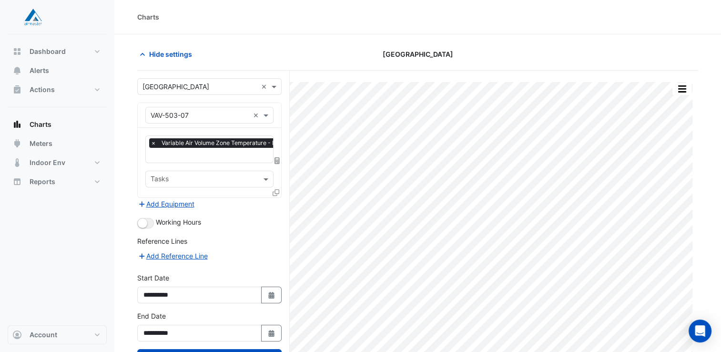
click at [245, 236] on div "Reference Lines" at bounding box center [209, 243] width 144 height 14
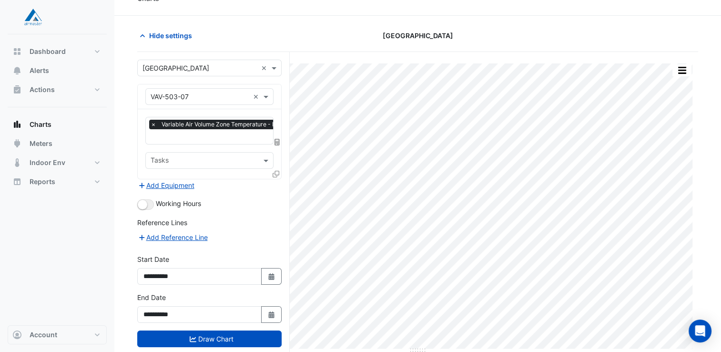
scroll to position [36, 0]
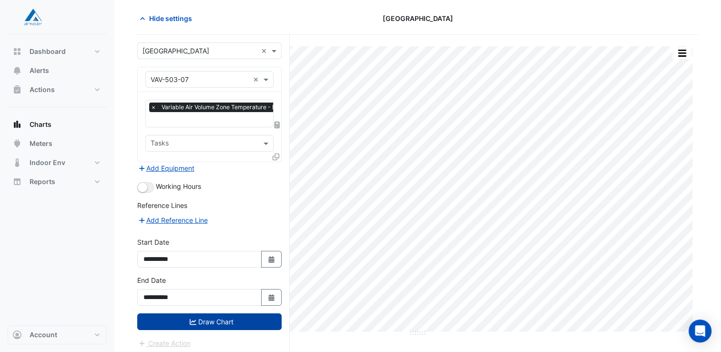
click at [222, 319] on button "Draw Chart" at bounding box center [209, 321] width 144 height 17
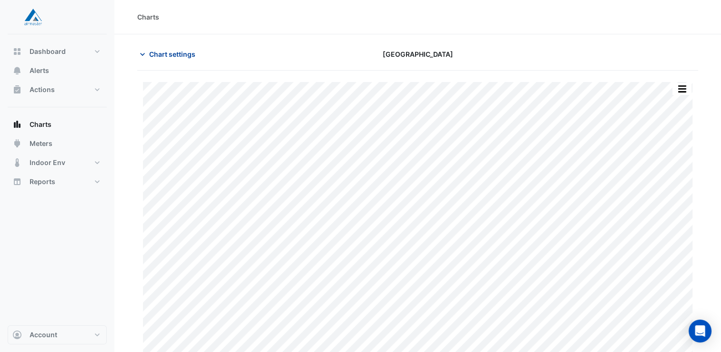
click at [166, 53] on span "Chart settings" at bounding box center [172, 54] width 46 height 10
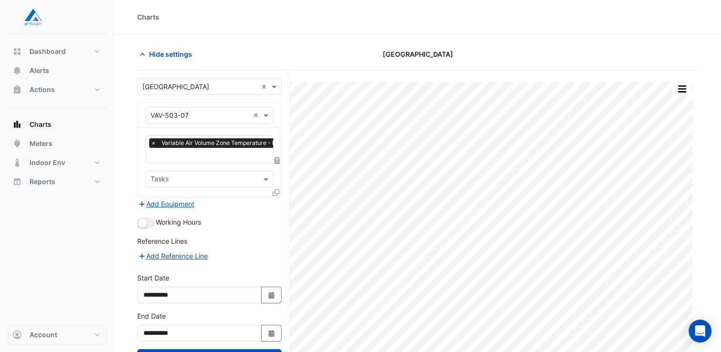
click at [189, 121] on div "Equipment × VAV-503-07 ×" at bounding box center [209, 115] width 128 height 17
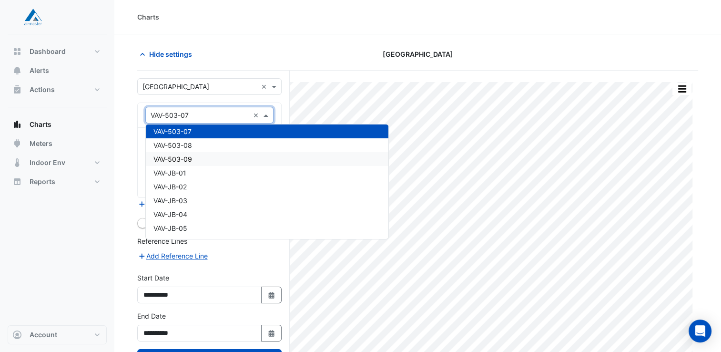
scroll to position [7778, 0]
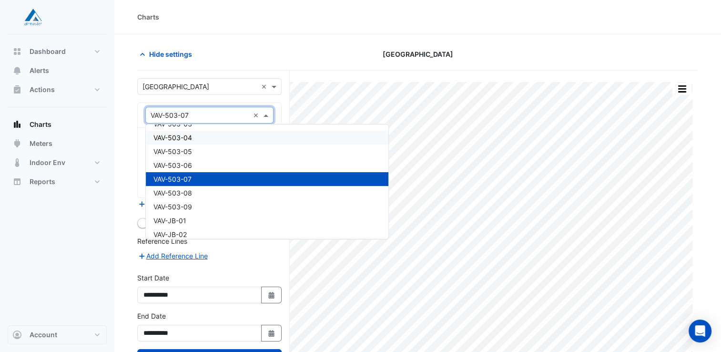
click at [198, 137] on div "VAV-503-04" at bounding box center [267, 138] width 243 height 14
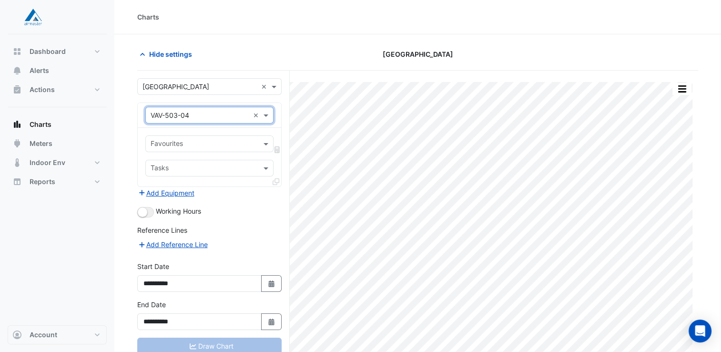
click at [206, 142] on input "text" at bounding box center [204, 145] width 107 height 10
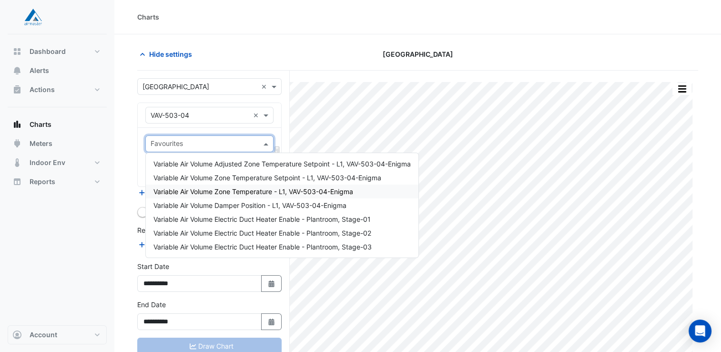
drag, startPoint x: 210, startPoint y: 190, endPoint x: 213, endPoint y: 195, distance: 6.0
click at [210, 190] on span "Variable Air Volume Zone Temperature - L1, VAV-503-04-Enigma" at bounding box center [253, 191] width 200 height 8
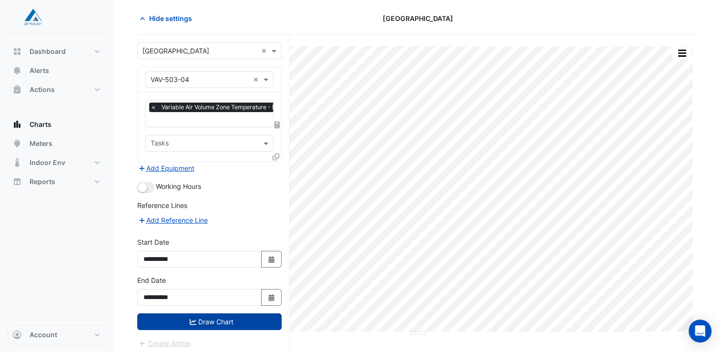
click at [200, 314] on button "Draw Chart" at bounding box center [209, 321] width 144 height 17
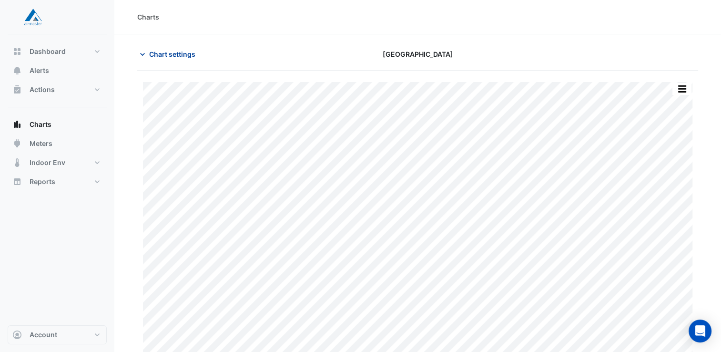
click at [185, 58] on span "Chart settings" at bounding box center [172, 54] width 46 height 10
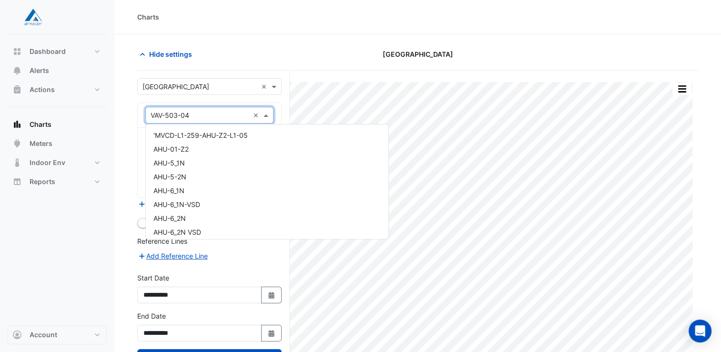
click at [227, 111] on input "text" at bounding box center [200, 116] width 99 height 10
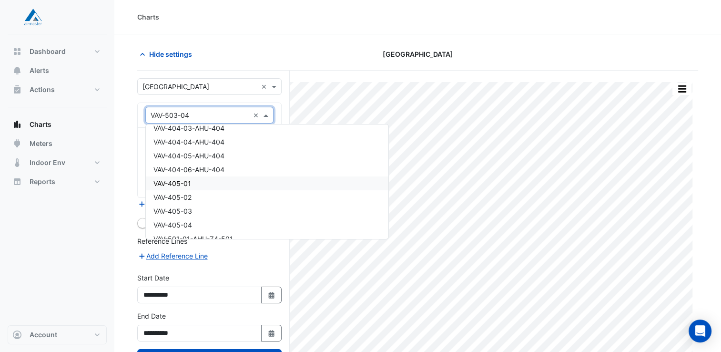
scroll to position [7593, 0]
click at [198, 185] on div "VAV-405-01" at bounding box center [267, 184] width 243 height 14
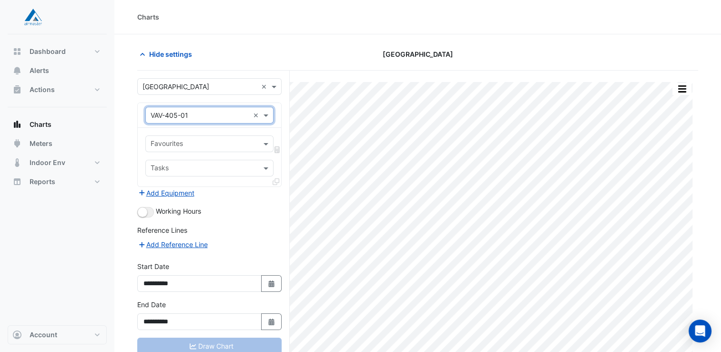
click at [206, 141] on input "text" at bounding box center [204, 145] width 107 height 10
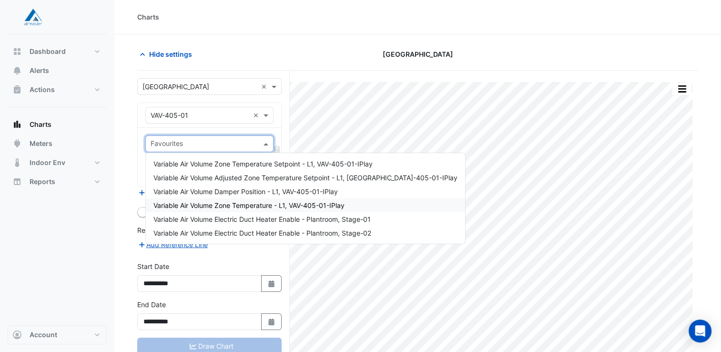
click at [221, 208] on span "Variable Air Volume Zone Temperature - L1, VAV-405-01-IPlay" at bounding box center [248, 205] width 191 height 8
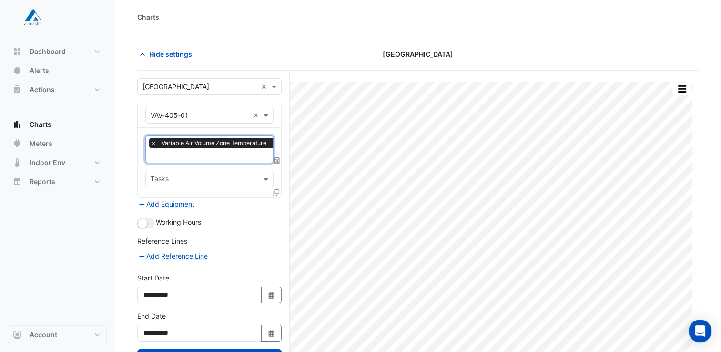
click at [255, 222] on div "Working Hours" at bounding box center [209, 222] width 144 height 11
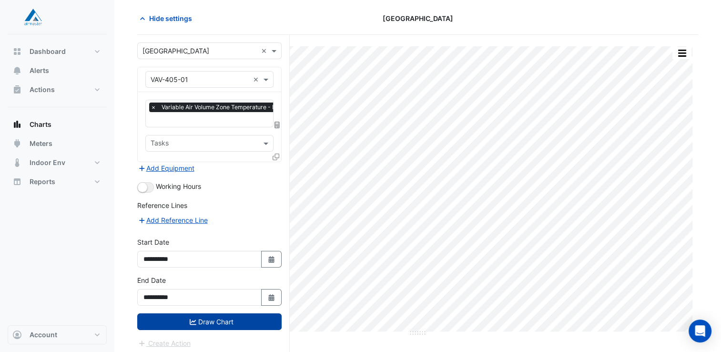
click at [213, 320] on button "Draw Chart" at bounding box center [209, 321] width 144 height 17
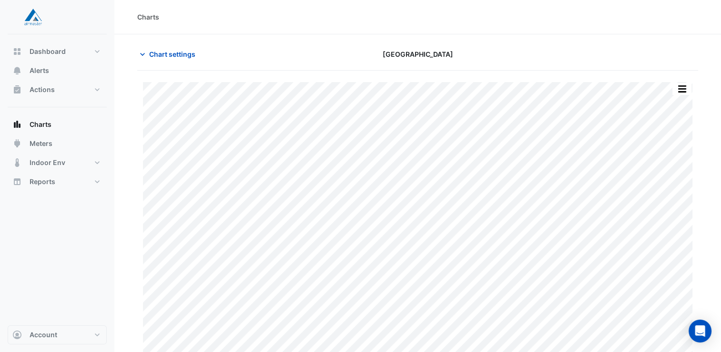
click at [721, 197] on html "Charts Chart settings [GEOGRAPHIC_DATA] Print Save as JPEG Save as PNG Pivot Da…" at bounding box center [360, 186] width 721 height 372
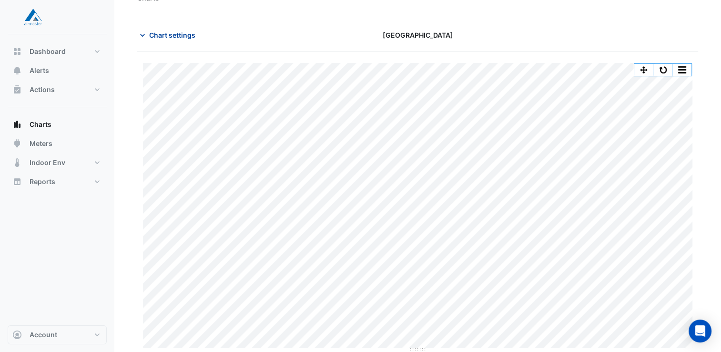
click at [179, 36] on span "Chart settings" at bounding box center [172, 35] width 46 height 10
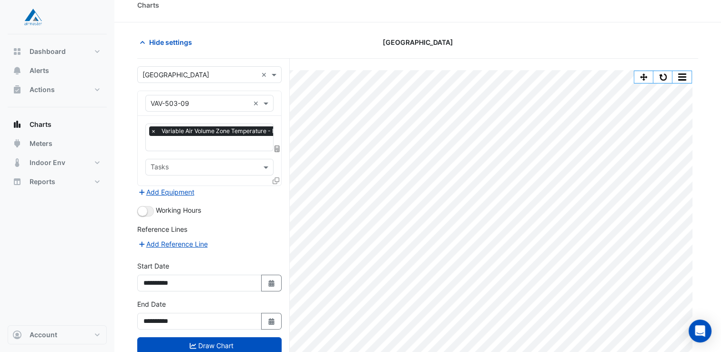
scroll to position [0, 0]
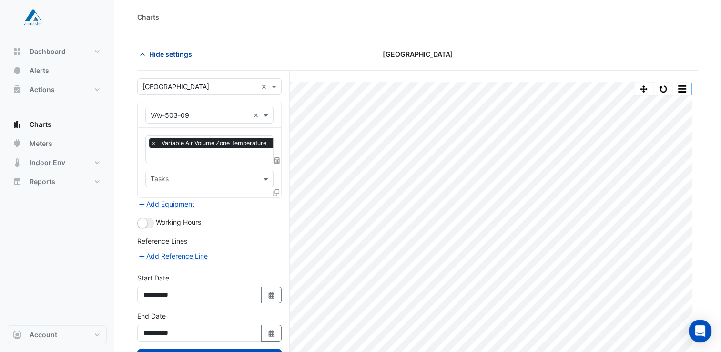
click at [173, 54] on span "Hide settings" at bounding box center [170, 54] width 43 height 10
